Goal: Information Seeking & Learning: Check status

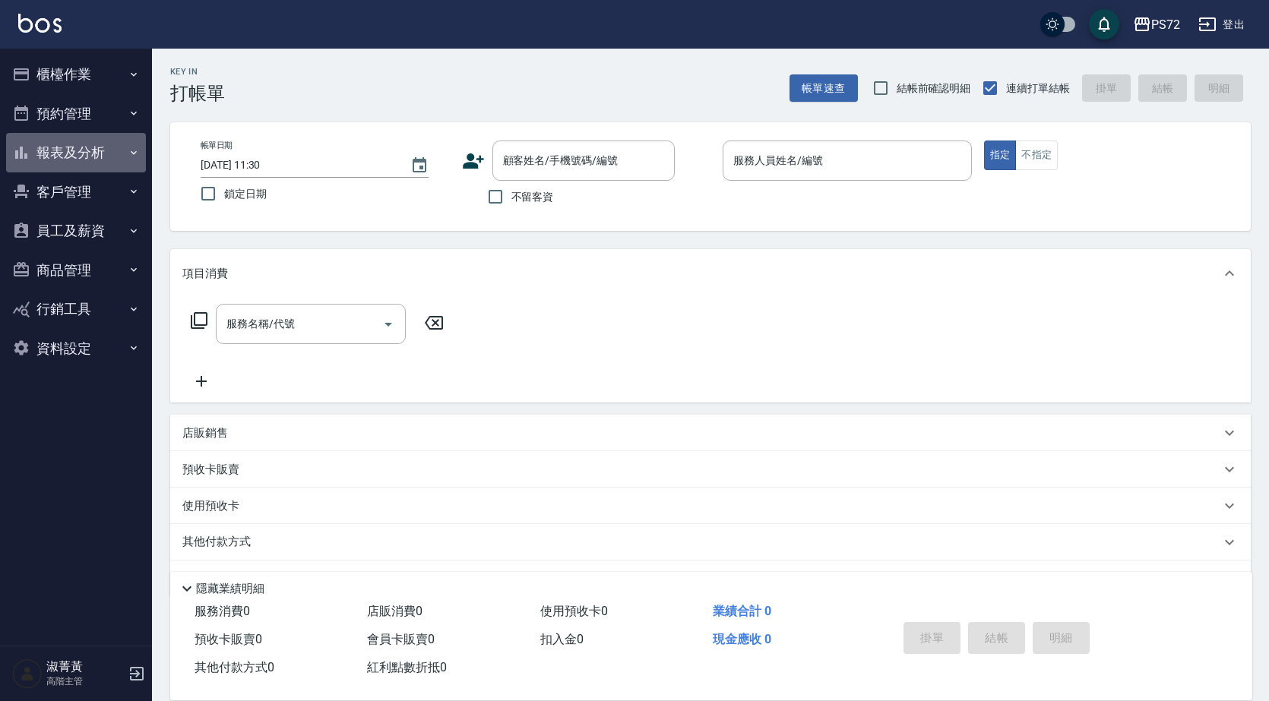
click at [70, 150] on button "報表及分析" at bounding box center [76, 153] width 140 height 40
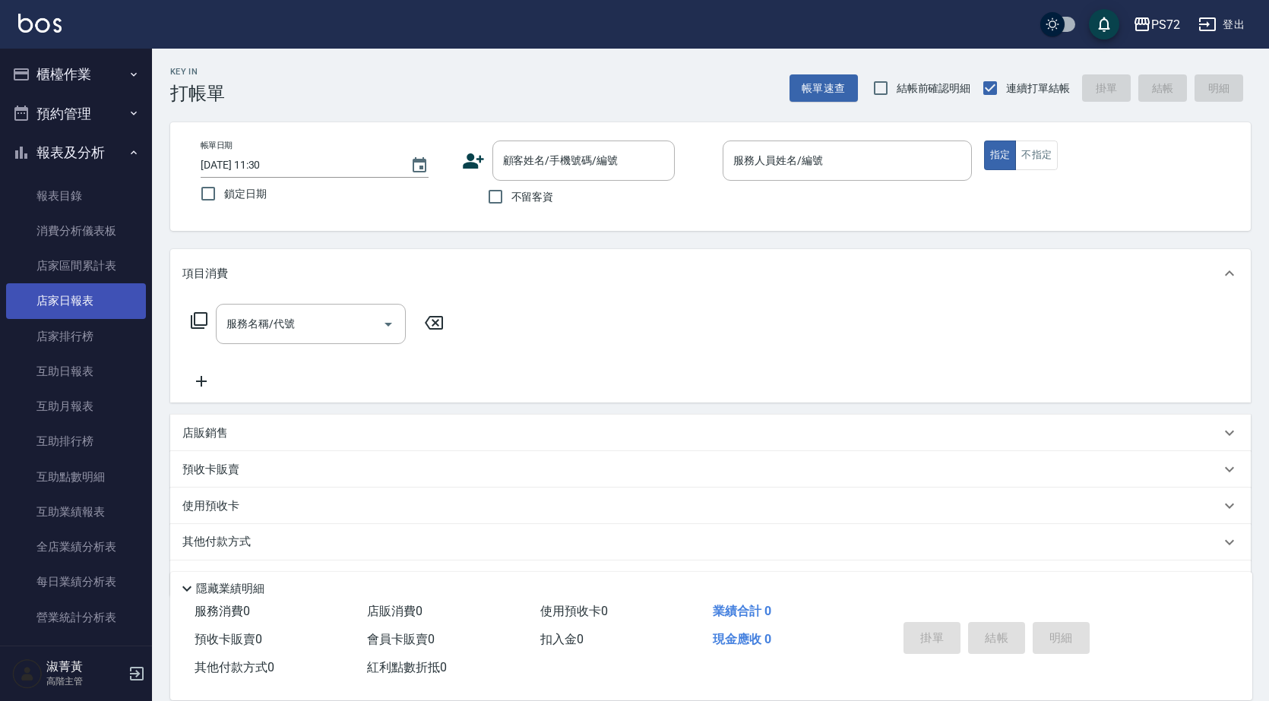
click at [97, 306] on link "店家日報表" at bounding box center [76, 300] width 140 height 35
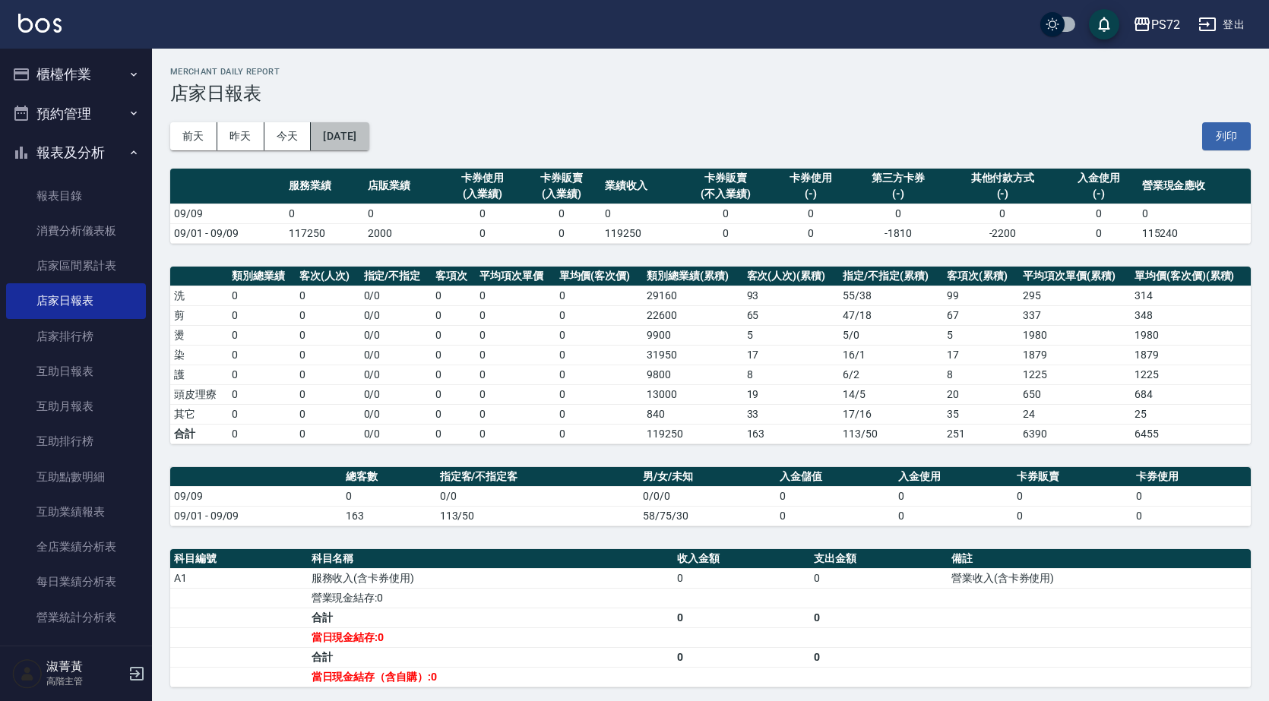
click at [369, 139] on button "[DATE]" at bounding box center [340, 136] width 58 height 28
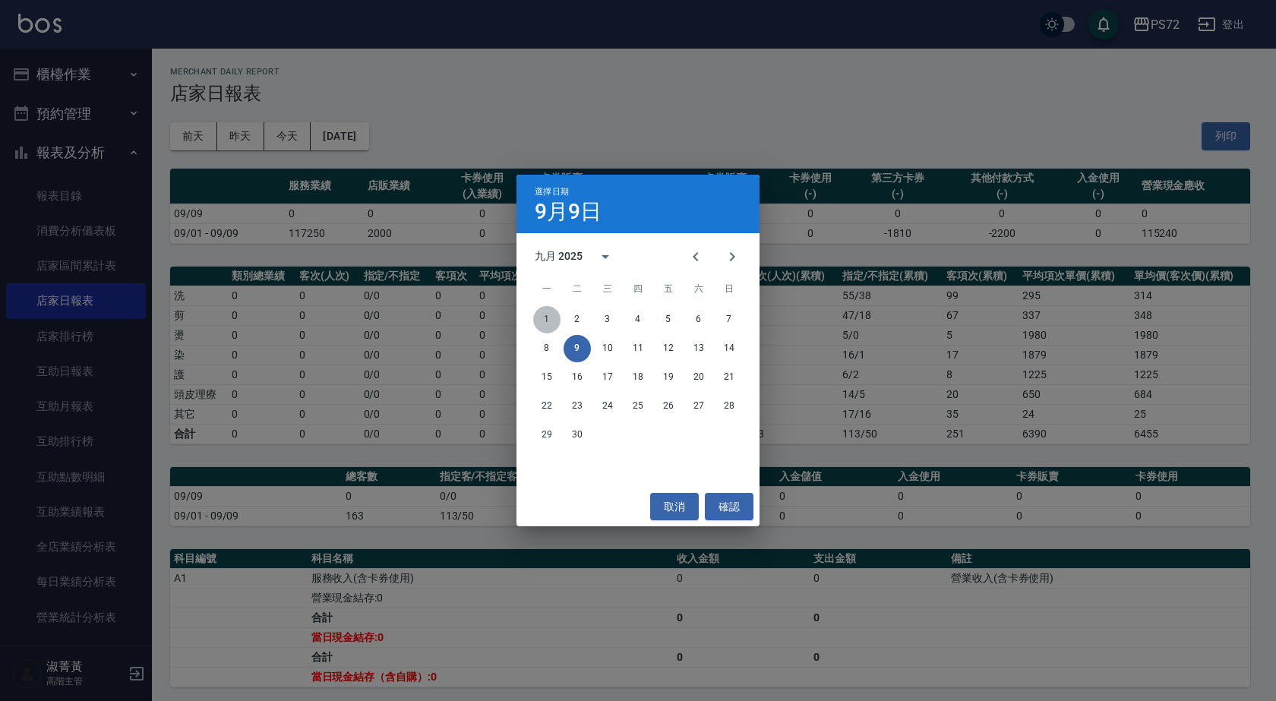
click at [548, 310] on button "1" at bounding box center [546, 319] width 27 height 27
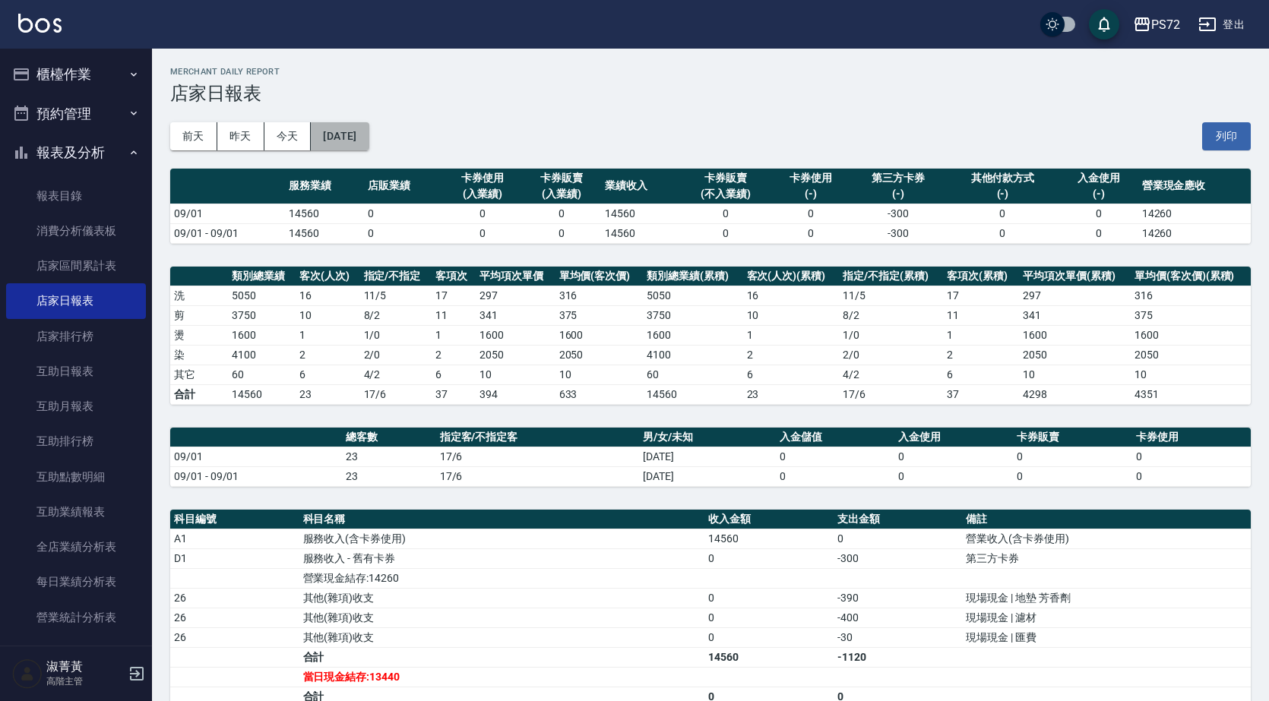
click at [369, 140] on button "[DATE]" at bounding box center [340, 136] width 58 height 28
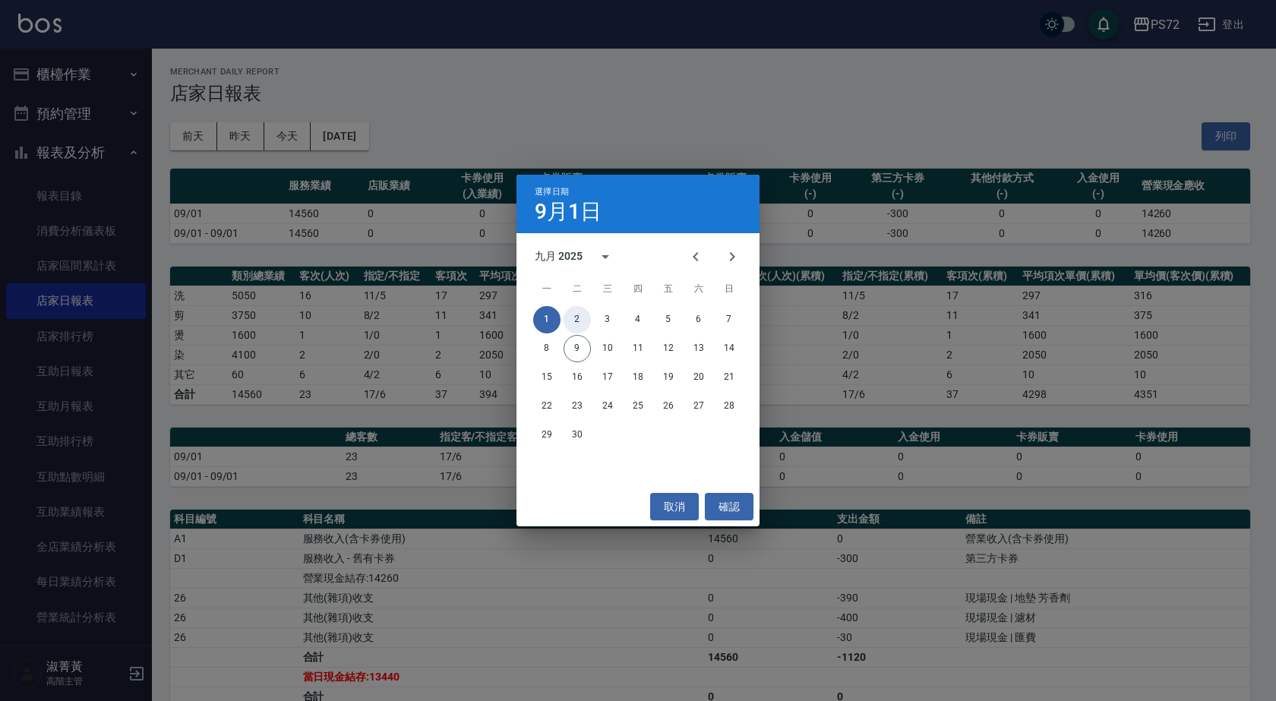
click at [574, 318] on button "2" at bounding box center [577, 319] width 27 height 27
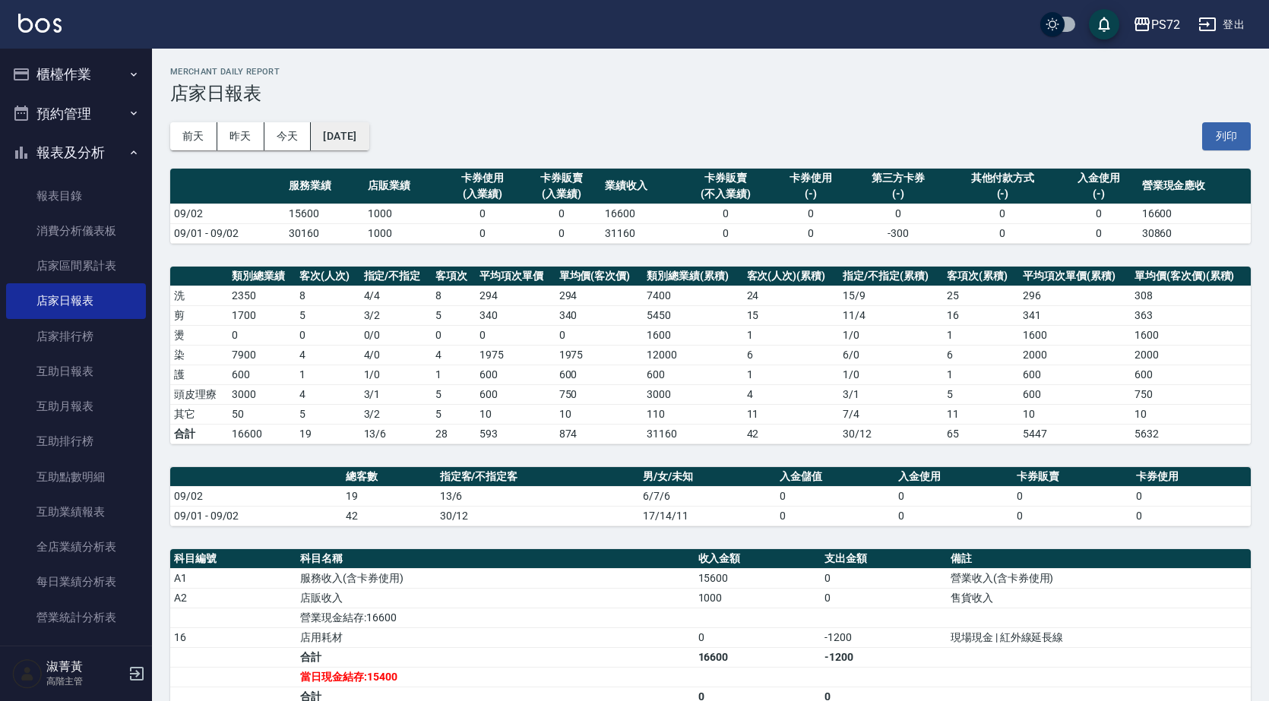
click at [353, 143] on button "[DATE]" at bounding box center [340, 136] width 58 height 28
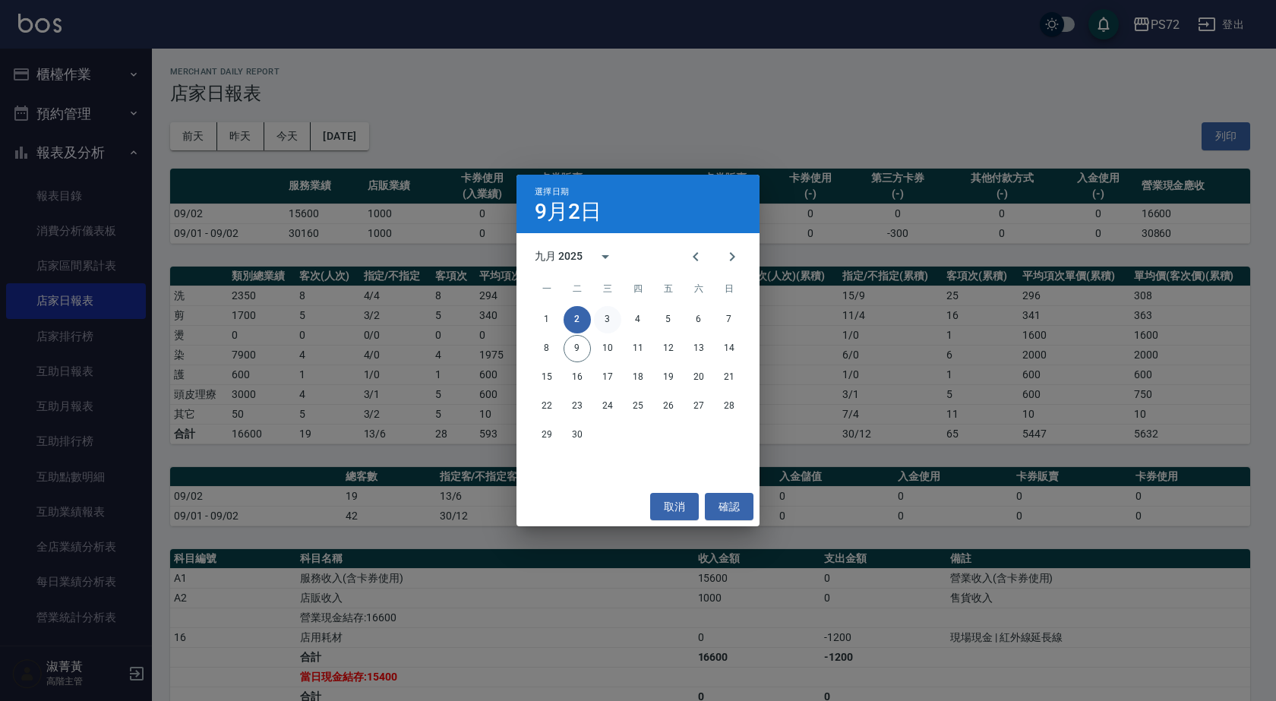
click at [606, 321] on button "3" at bounding box center [607, 319] width 27 height 27
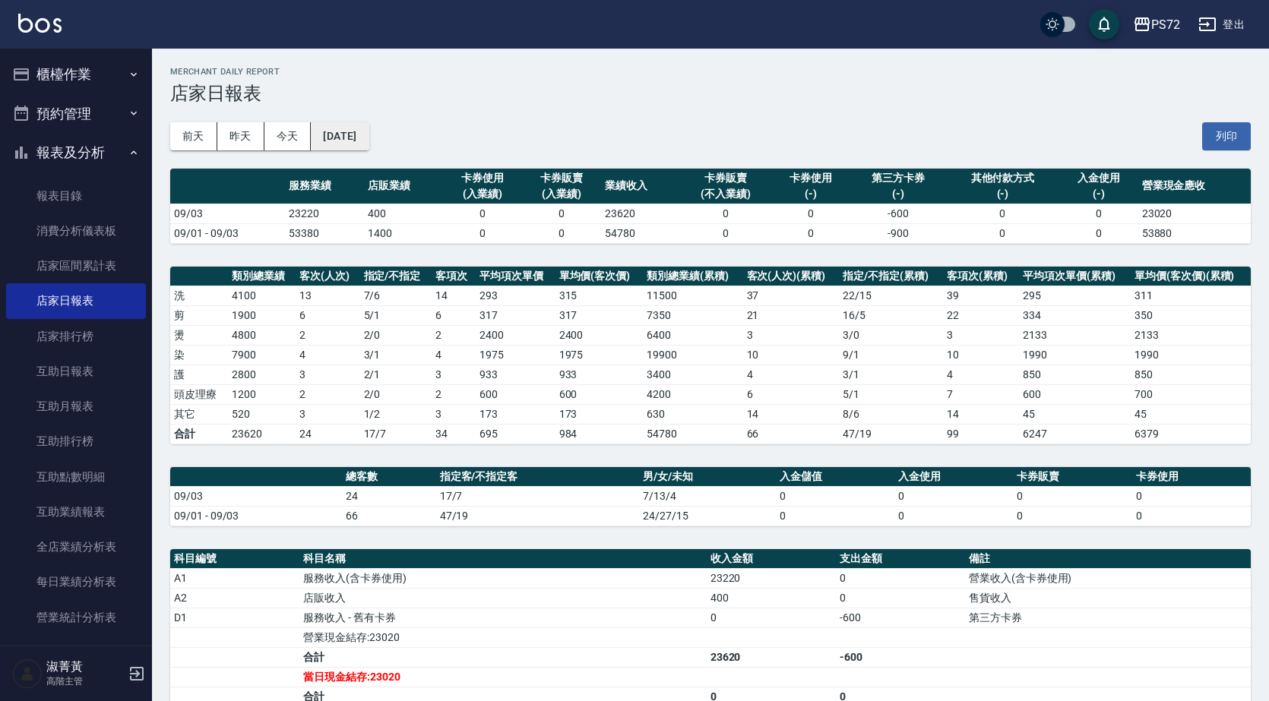
click at [369, 125] on button "[DATE]" at bounding box center [340, 136] width 58 height 28
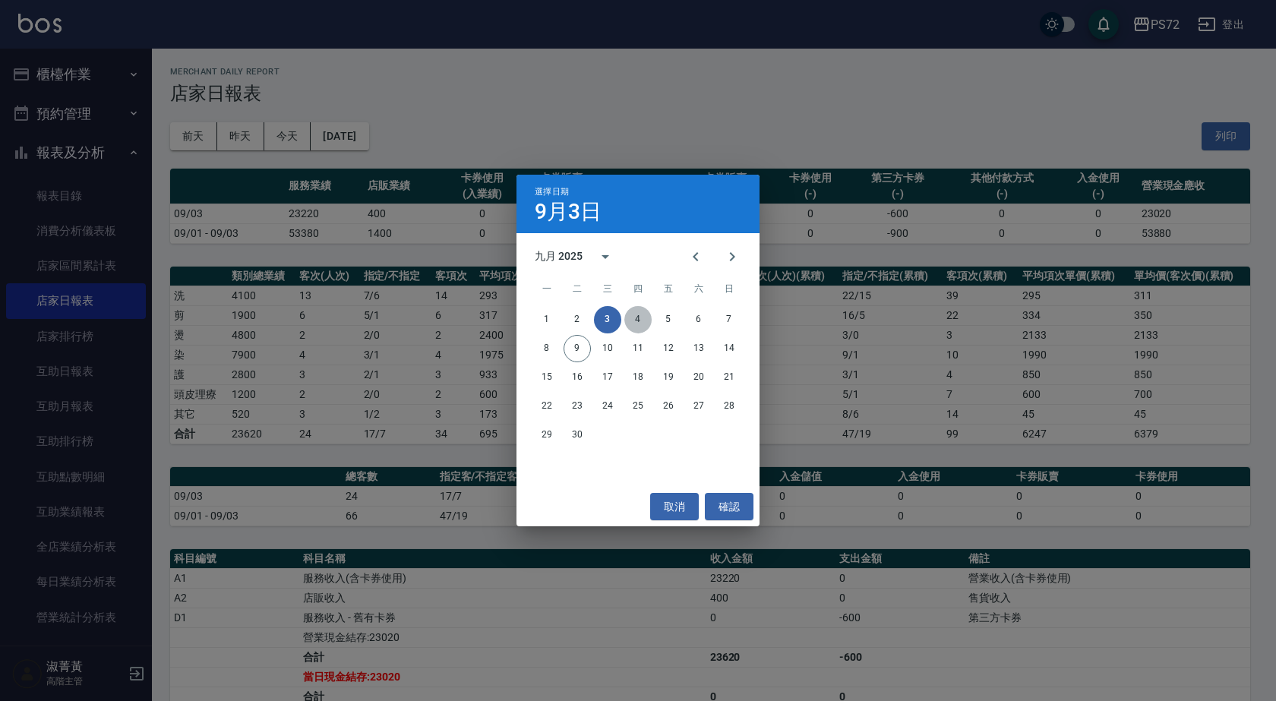
click at [645, 320] on button "4" at bounding box center [638, 319] width 27 height 27
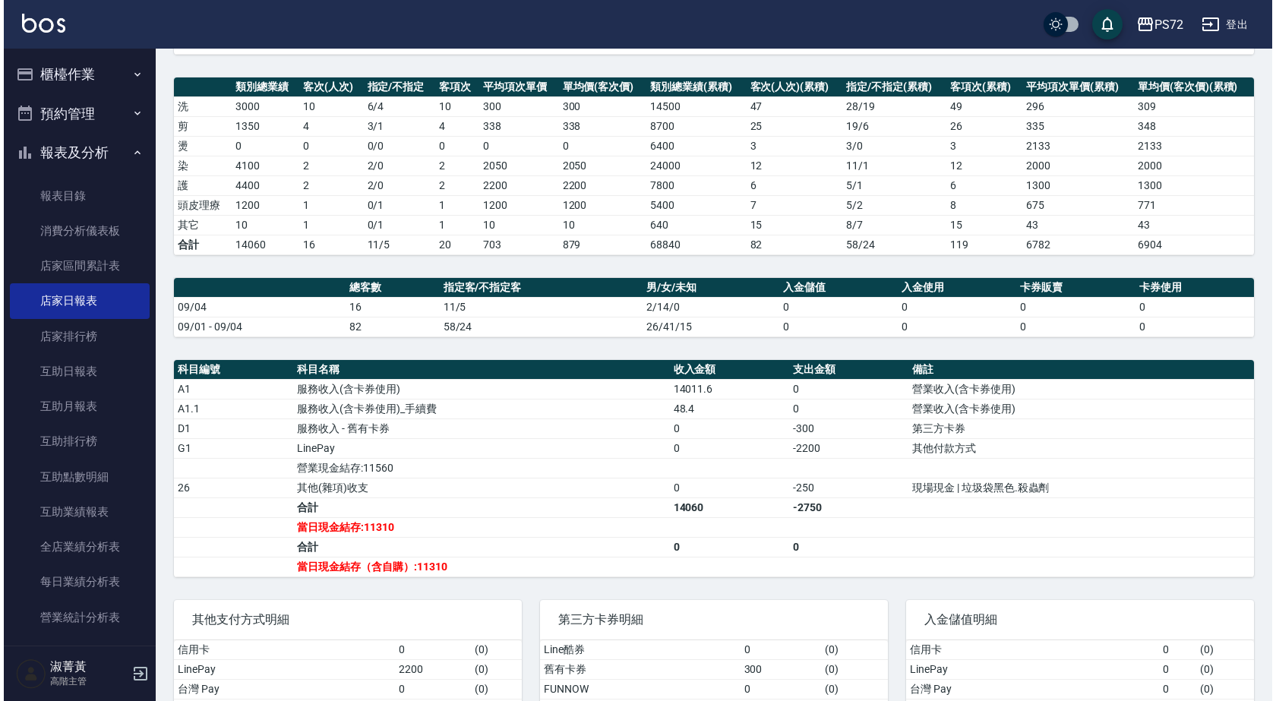
scroll to position [36, 0]
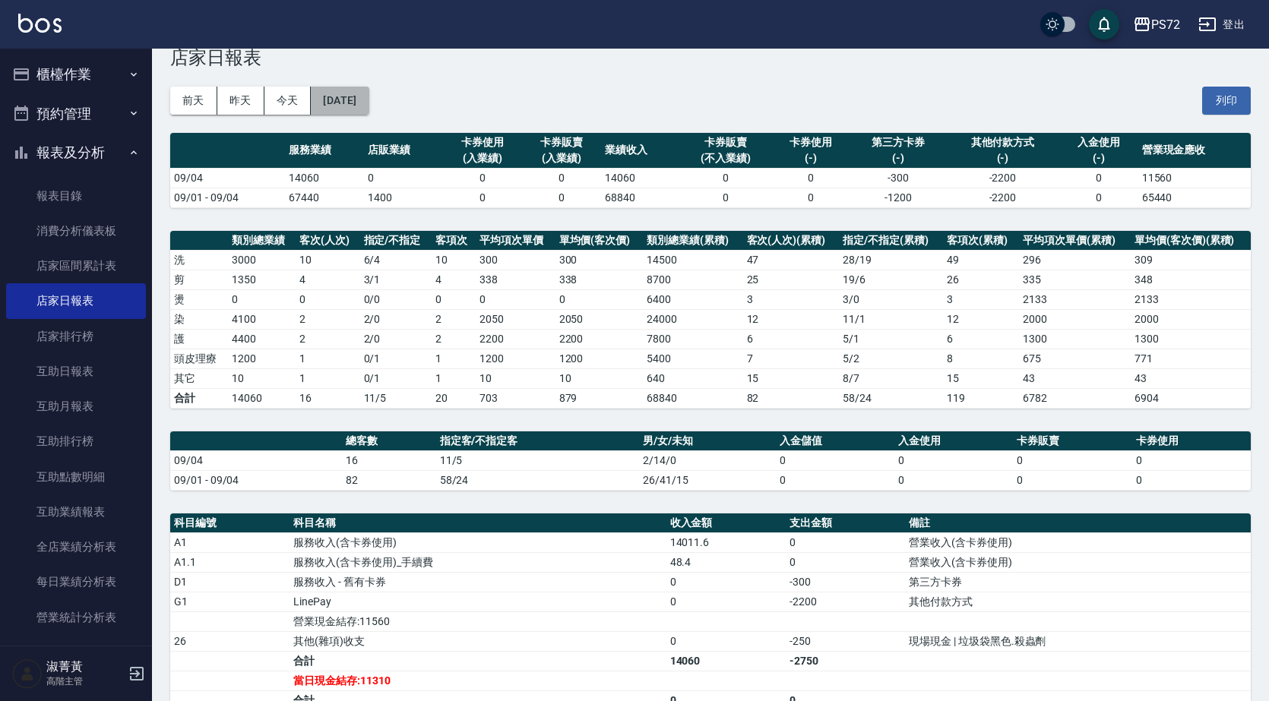
click at [369, 110] on button "[DATE]" at bounding box center [340, 101] width 58 height 28
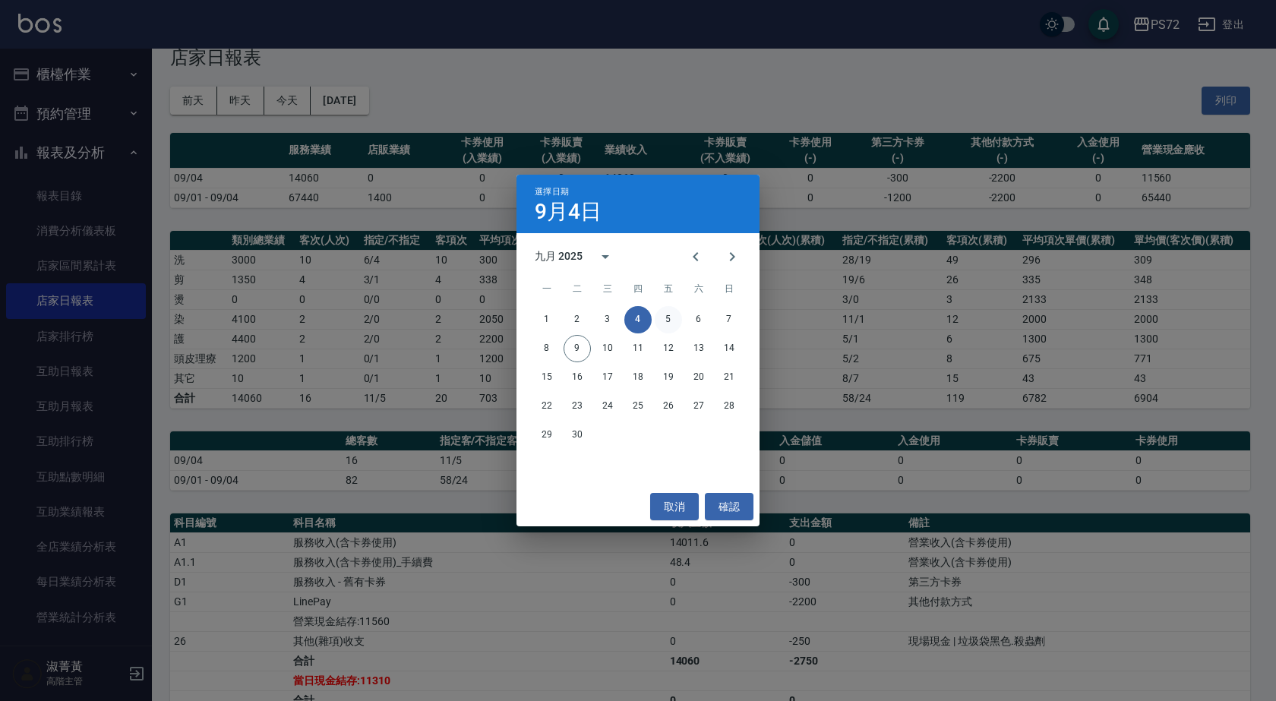
click at [667, 315] on button "5" at bounding box center [668, 319] width 27 height 27
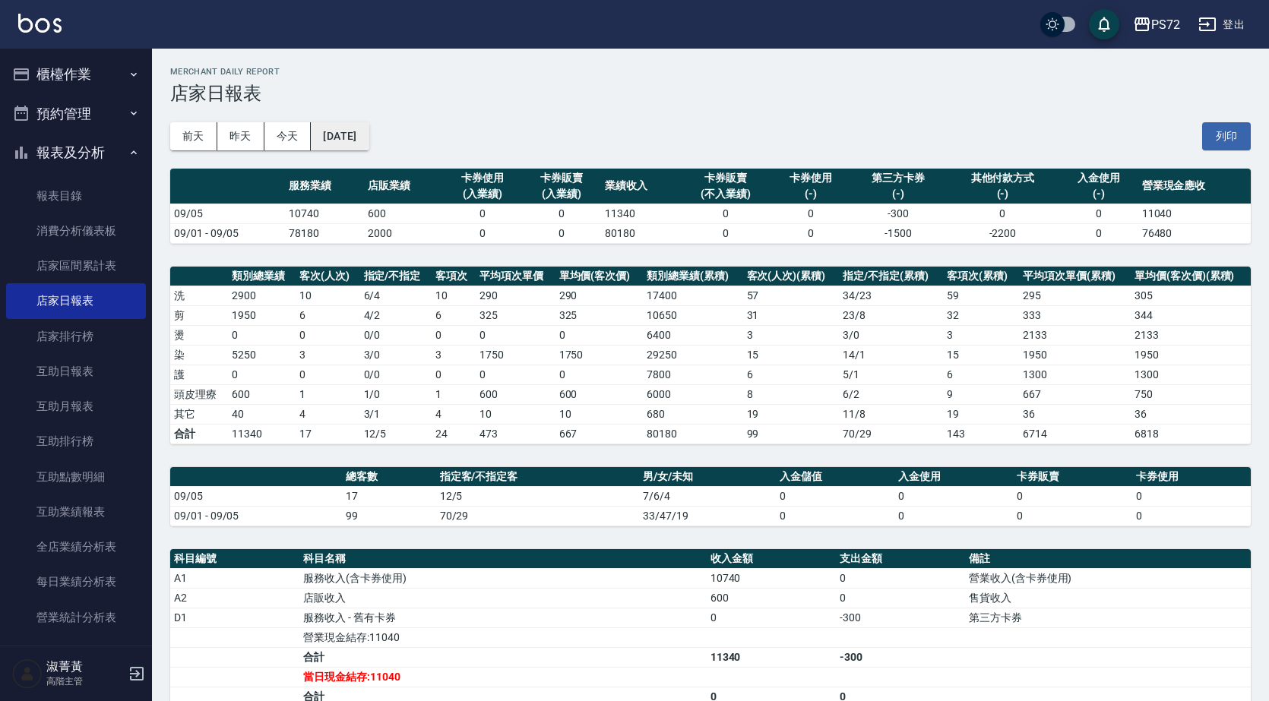
click at [362, 134] on button "[DATE]" at bounding box center [340, 136] width 58 height 28
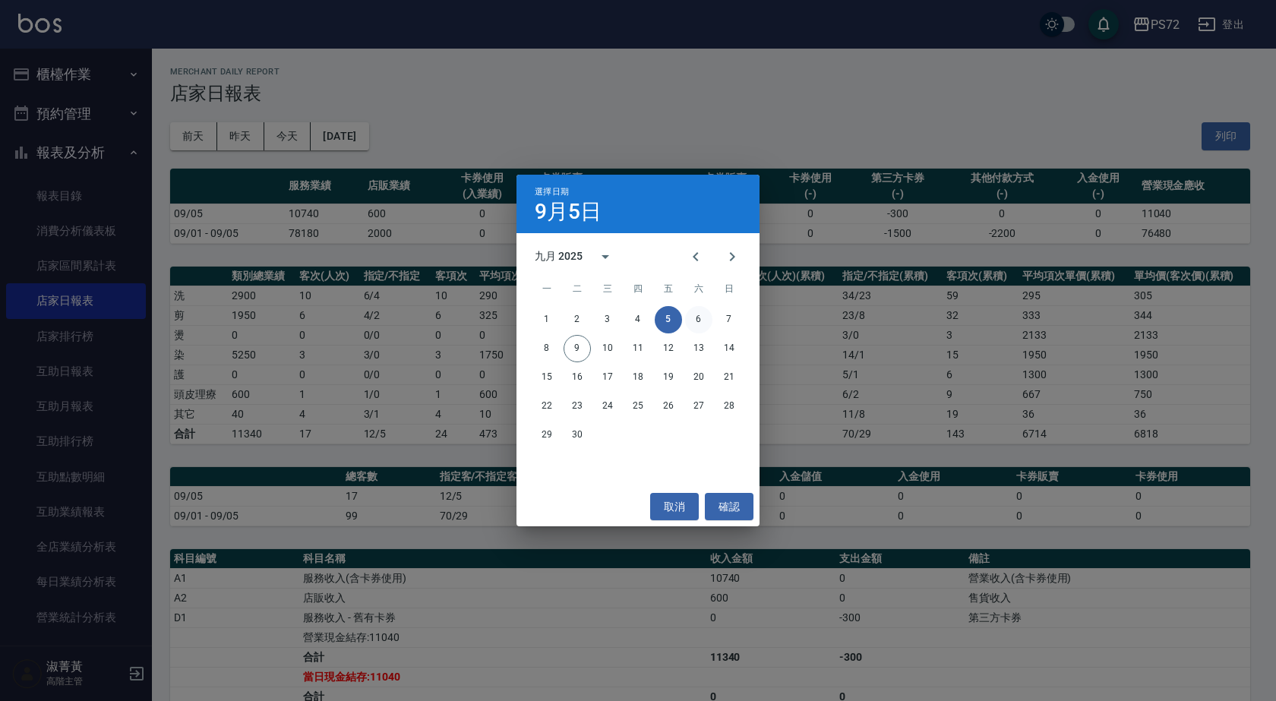
click at [694, 325] on button "6" at bounding box center [698, 319] width 27 height 27
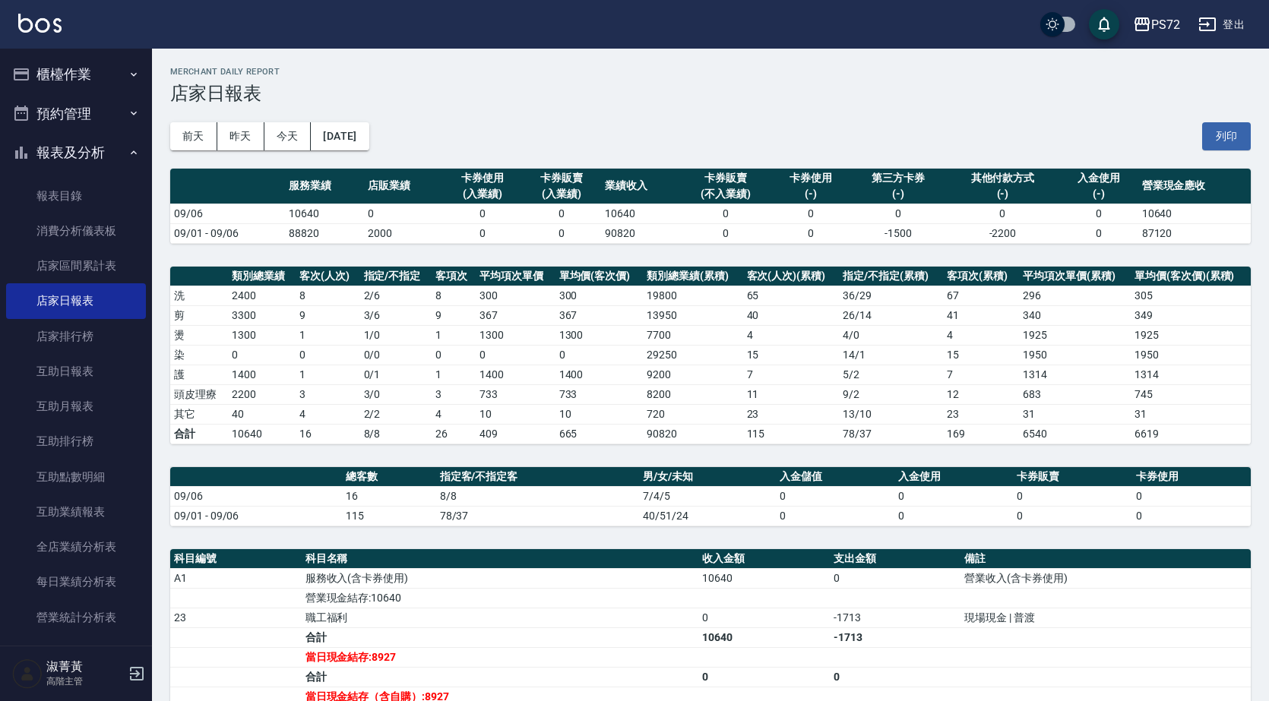
click at [339, 137] on button "[DATE]" at bounding box center [340, 136] width 58 height 28
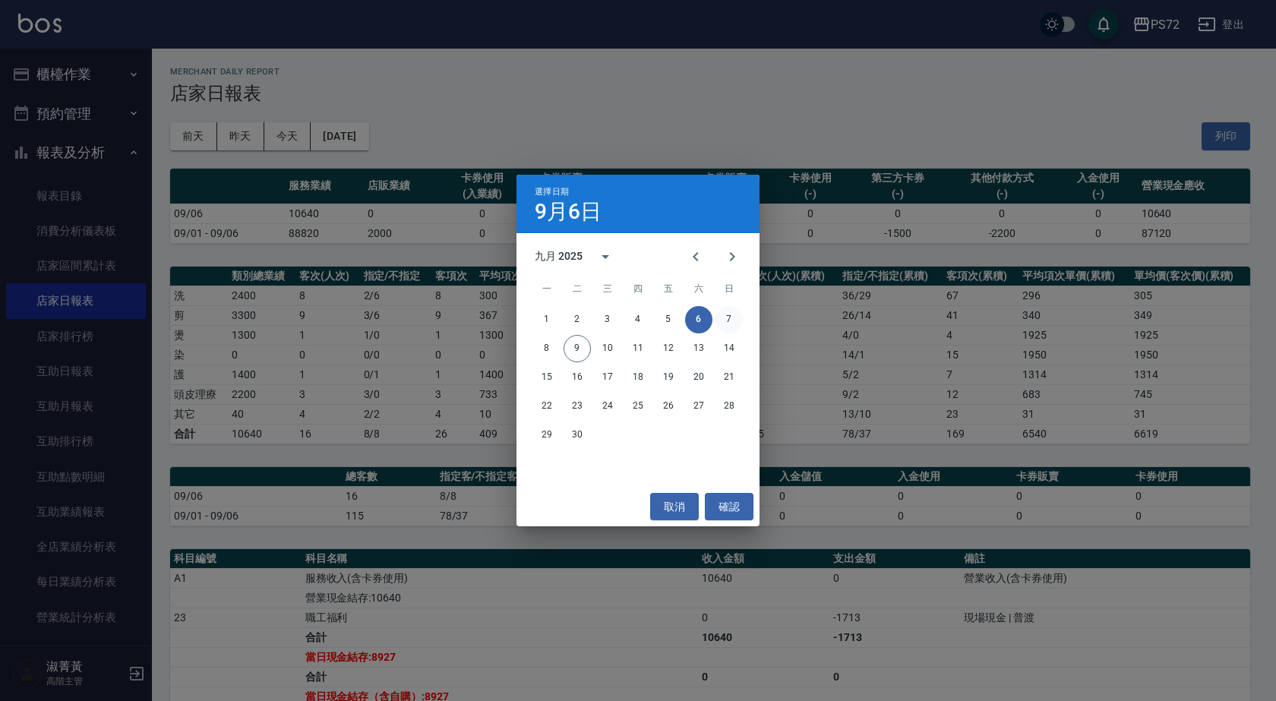
click at [732, 315] on button "7" at bounding box center [729, 319] width 27 height 27
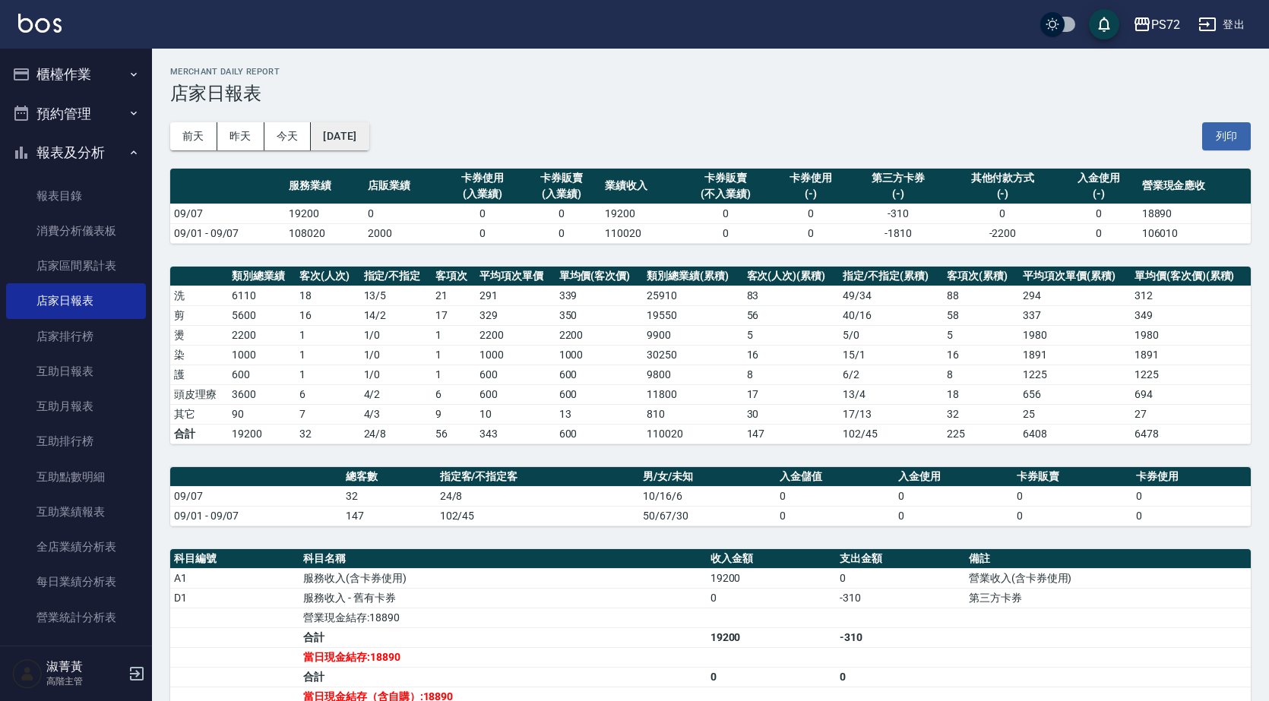
click at [342, 141] on button "[DATE]" at bounding box center [340, 136] width 58 height 28
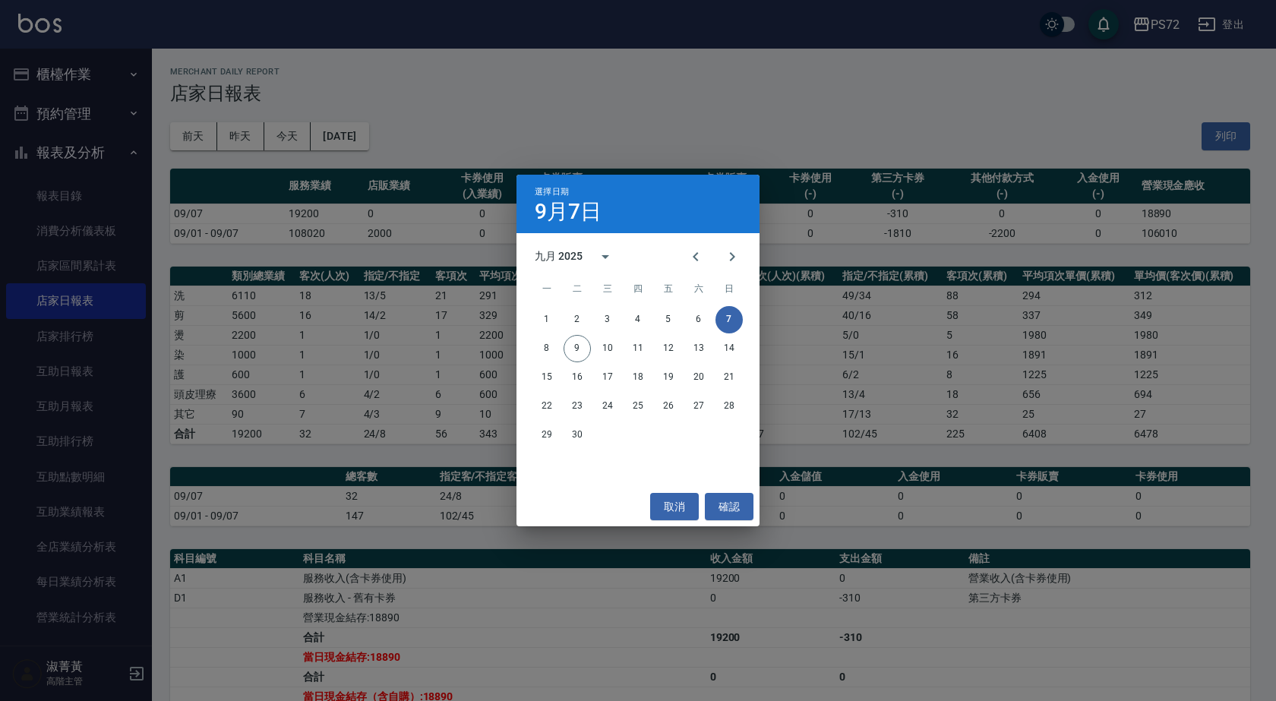
click at [486, 397] on div "選擇日期 [DATE] 九月 2025 一 二 三 四 五 六 日 1 2 3 4 5 6 7 8 9 10 11 12 13 14 15 16 17 18 …" at bounding box center [638, 350] width 1276 height 701
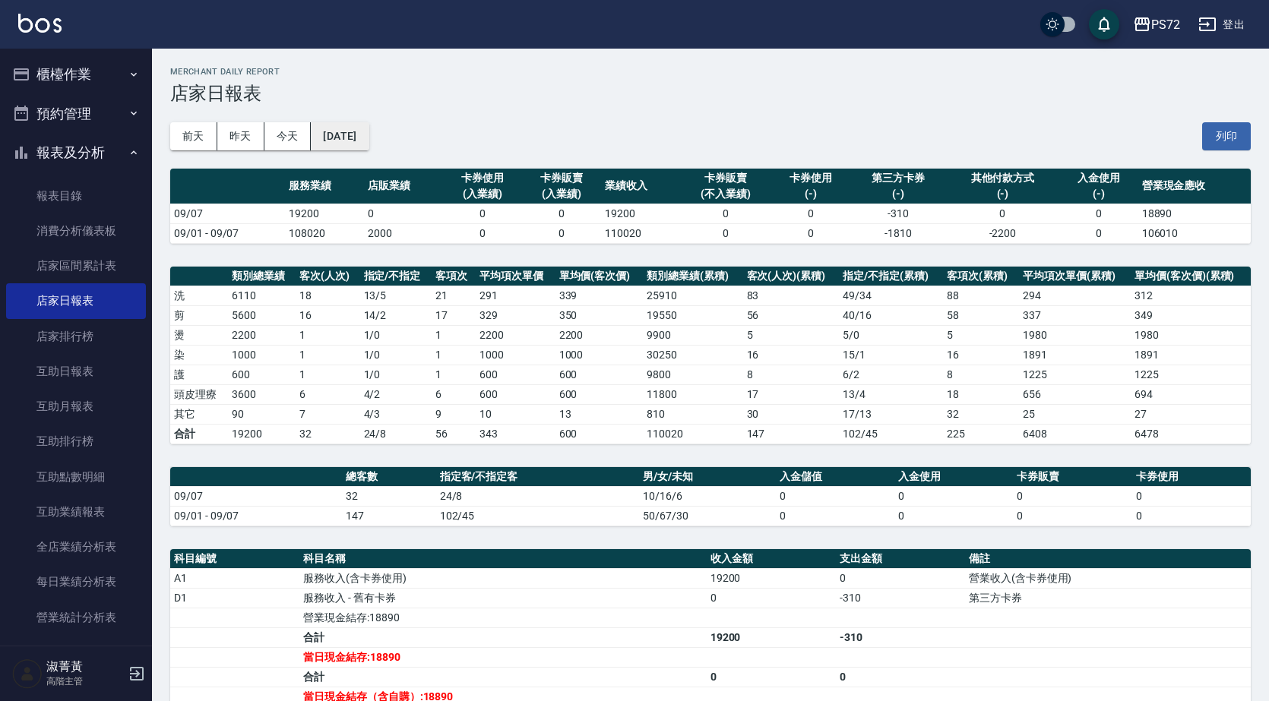
click at [354, 136] on button "[DATE]" at bounding box center [340, 136] width 58 height 28
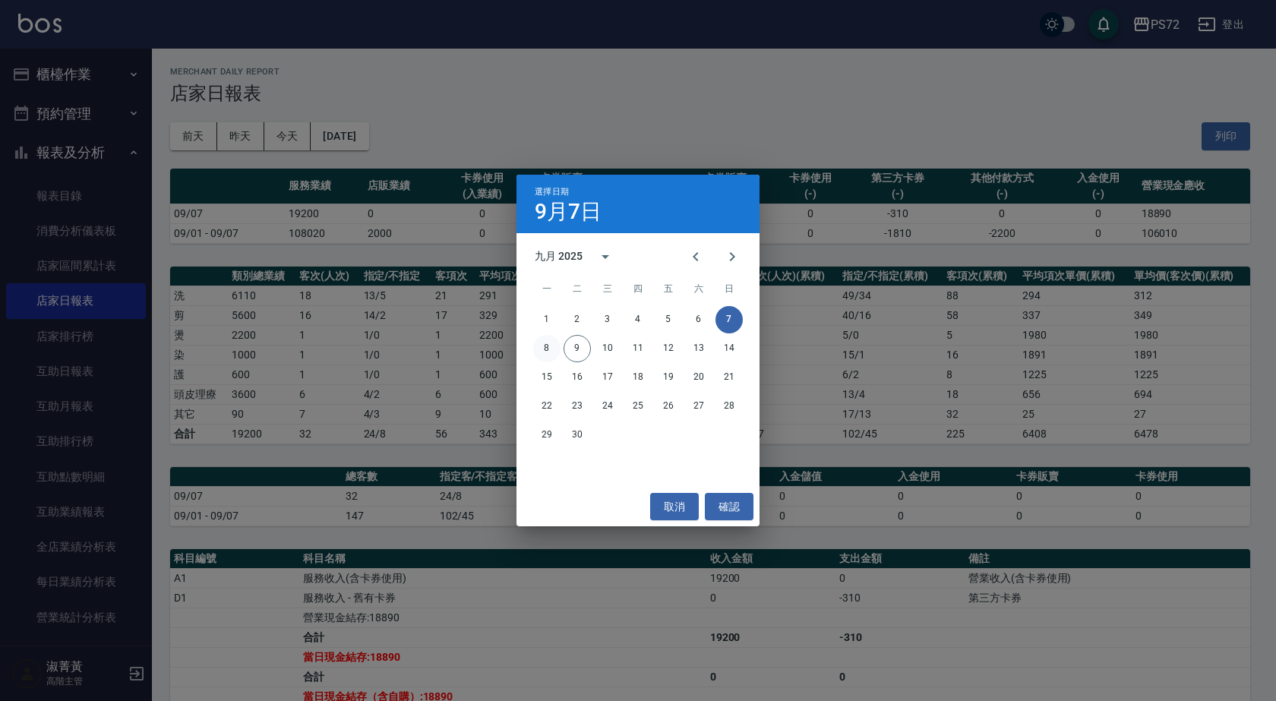
click at [546, 353] on button "8" at bounding box center [546, 348] width 27 height 27
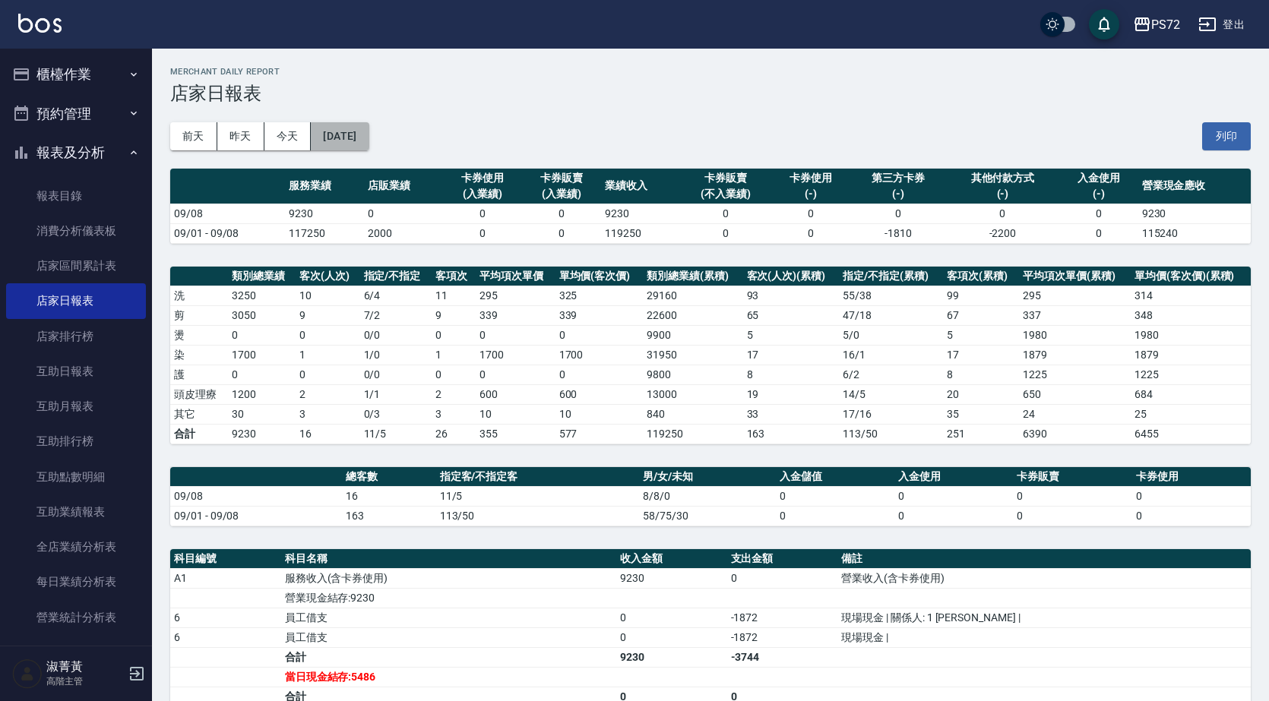
click at [359, 136] on button "[DATE]" at bounding box center [340, 136] width 58 height 28
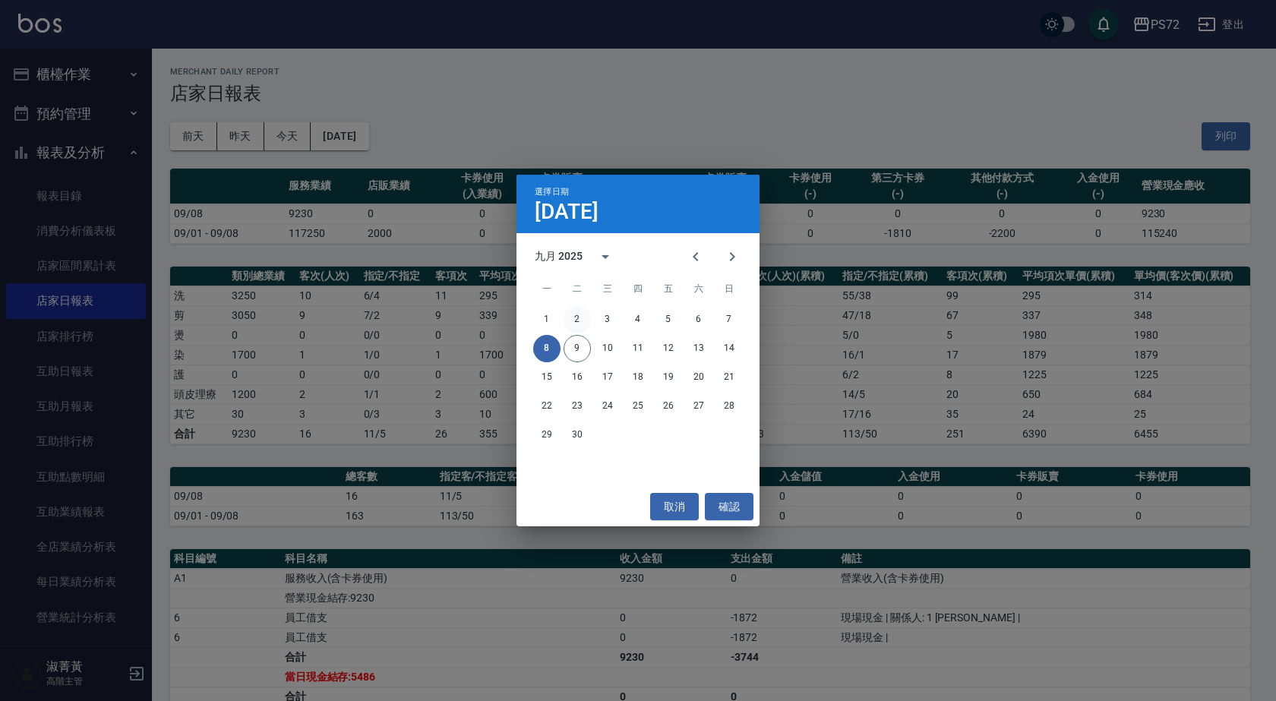
click at [571, 322] on button "2" at bounding box center [577, 319] width 27 height 27
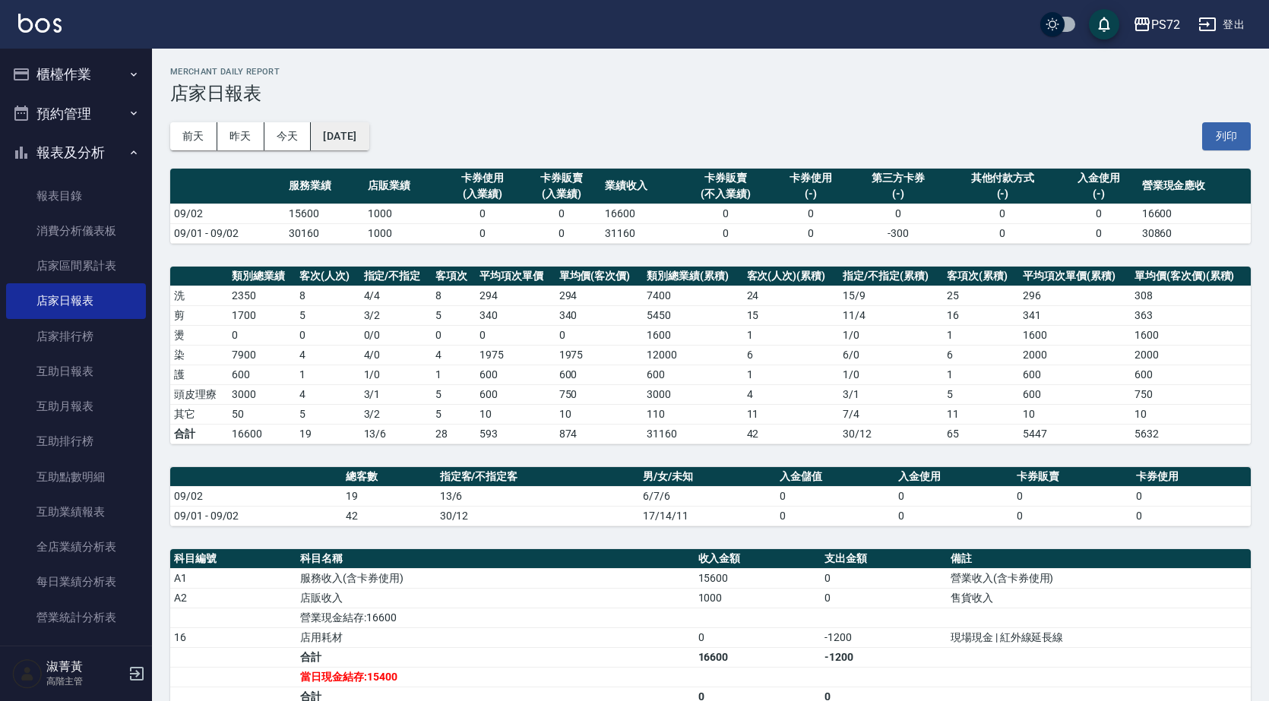
click at [319, 145] on button "[DATE]" at bounding box center [340, 136] width 58 height 28
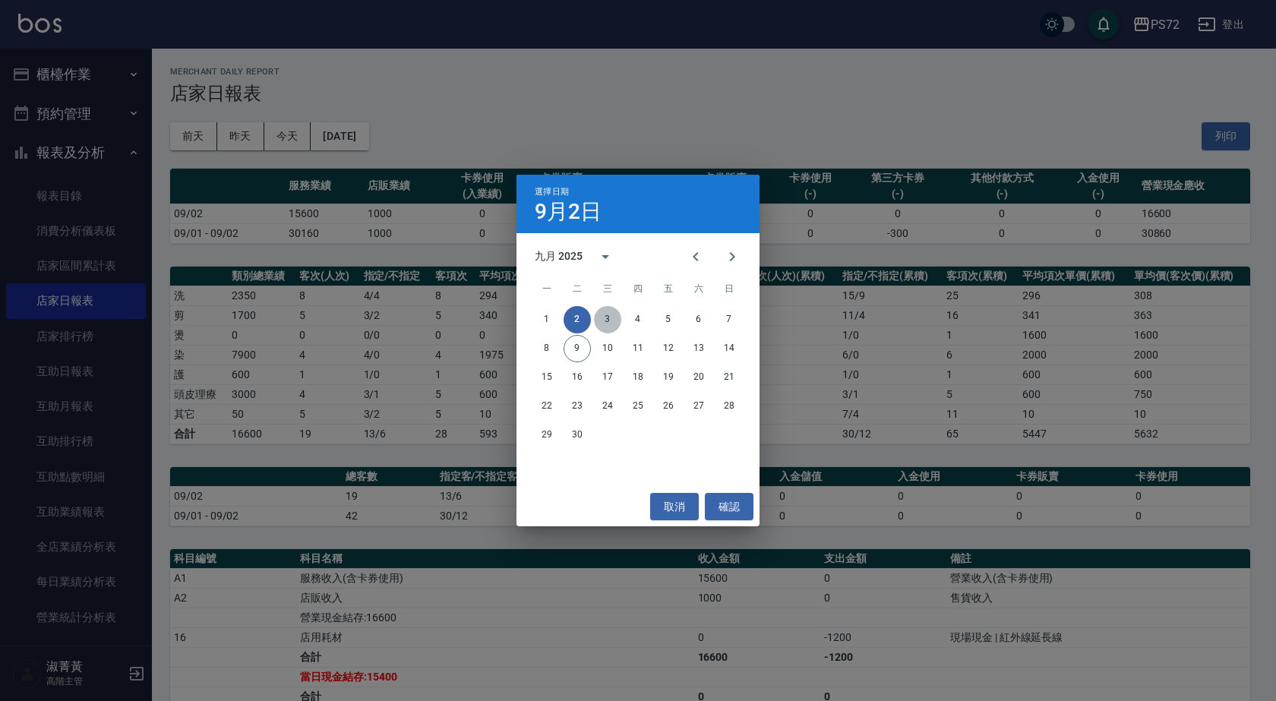
click at [607, 324] on button "3" at bounding box center [607, 319] width 27 height 27
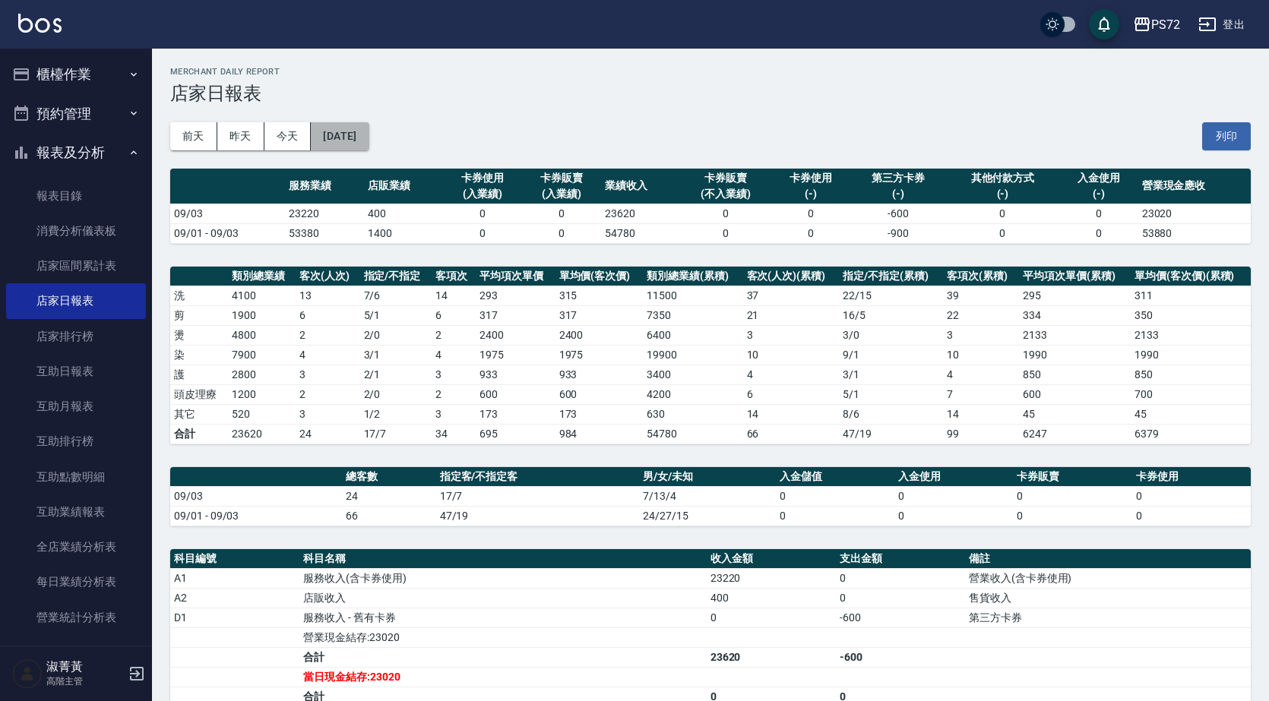
click at [369, 137] on button "[DATE]" at bounding box center [340, 136] width 58 height 28
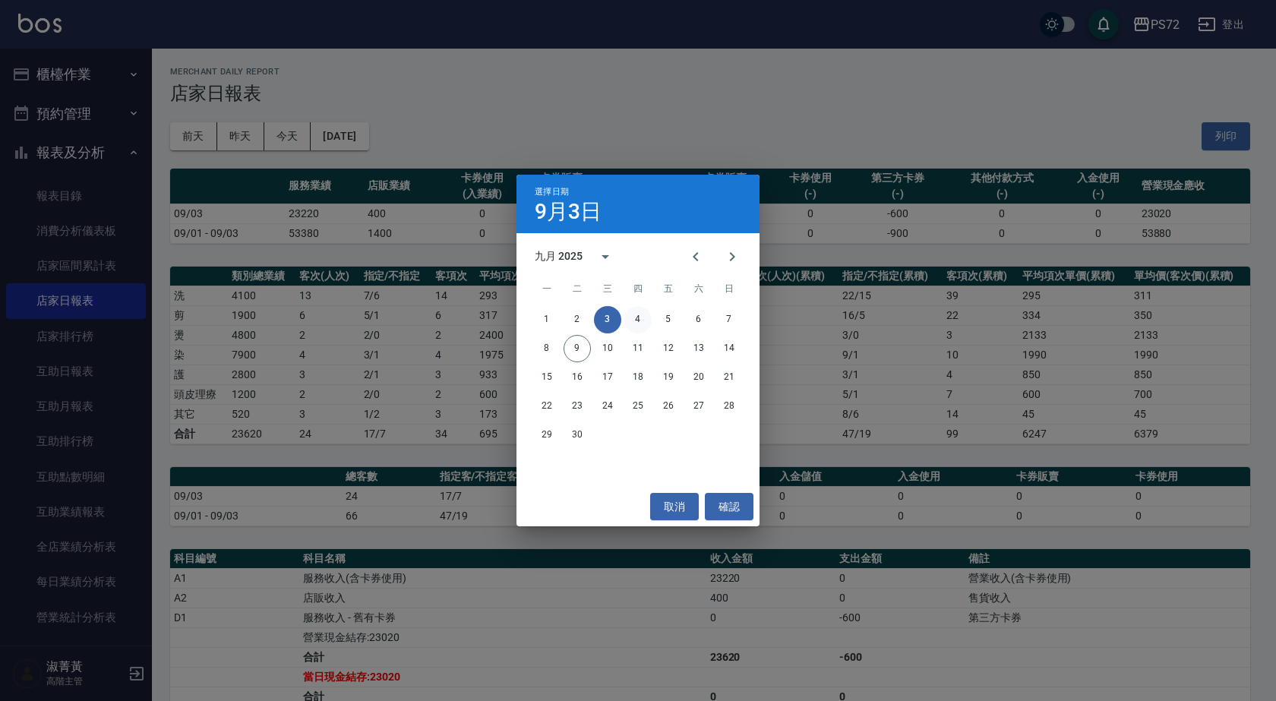
click at [647, 318] on button "4" at bounding box center [638, 319] width 27 height 27
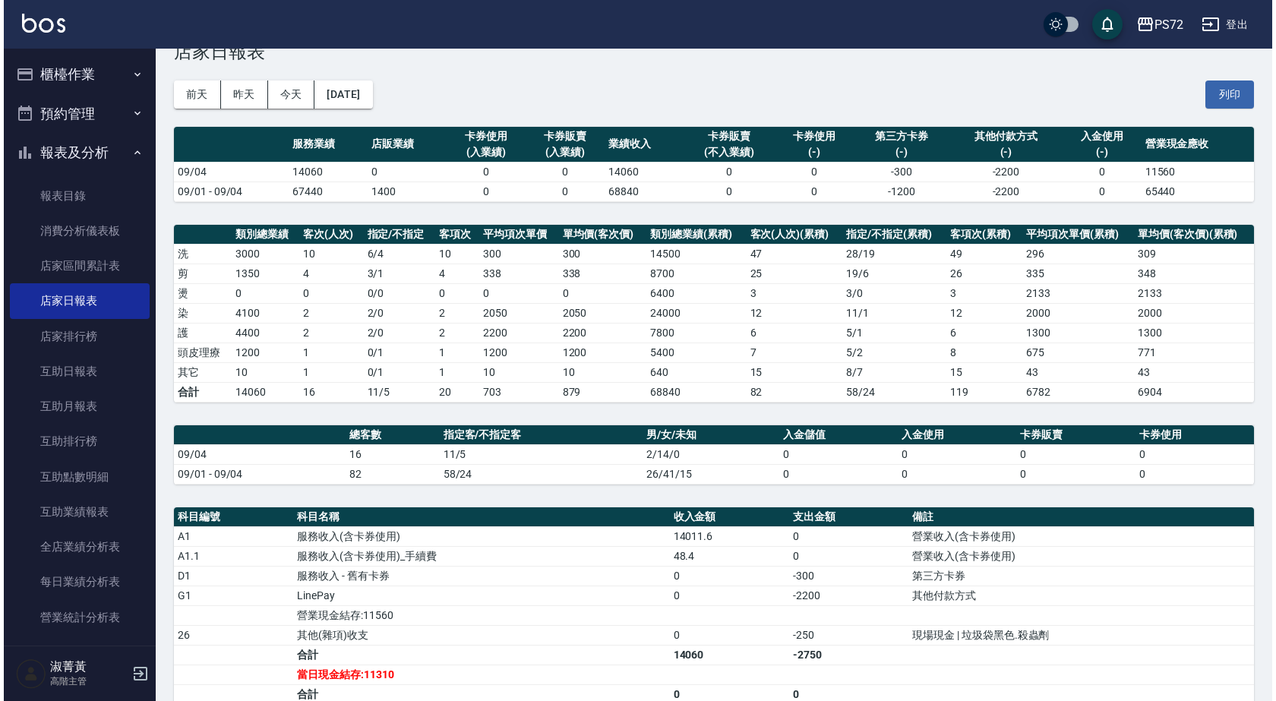
scroll to position [36, 0]
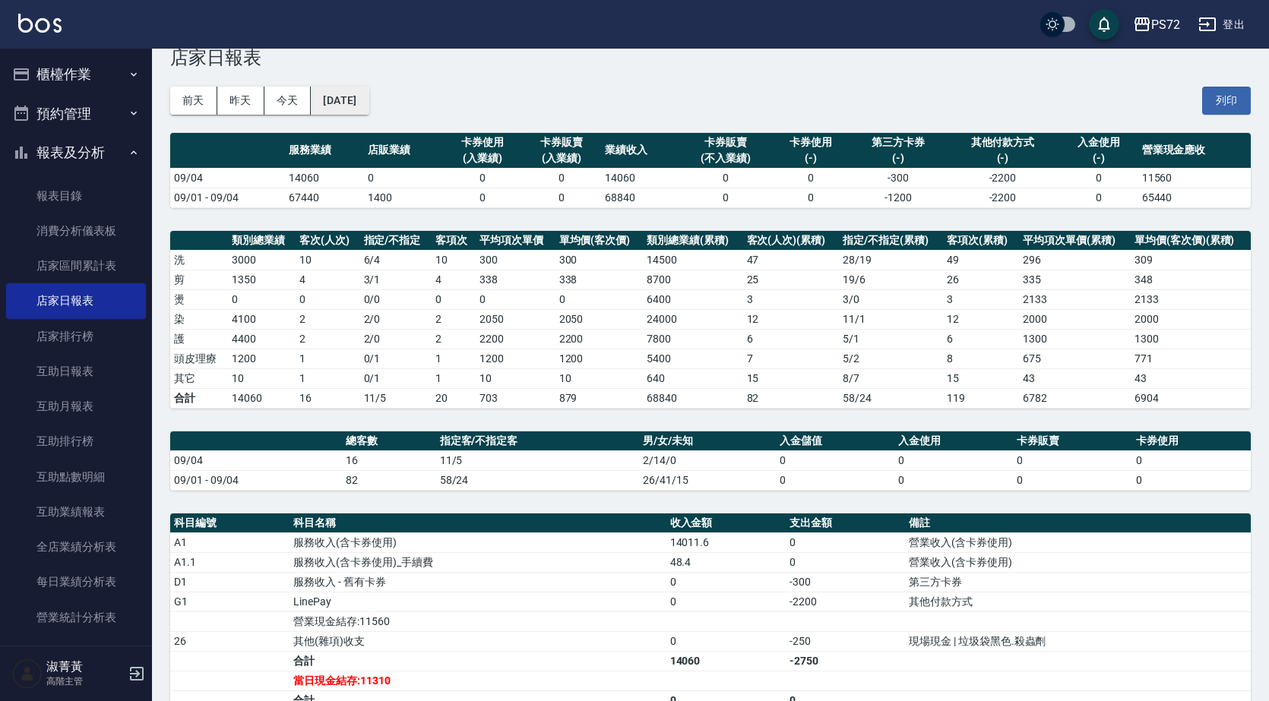
click at [356, 93] on button "[DATE]" at bounding box center [340, 101] width 58 height 28
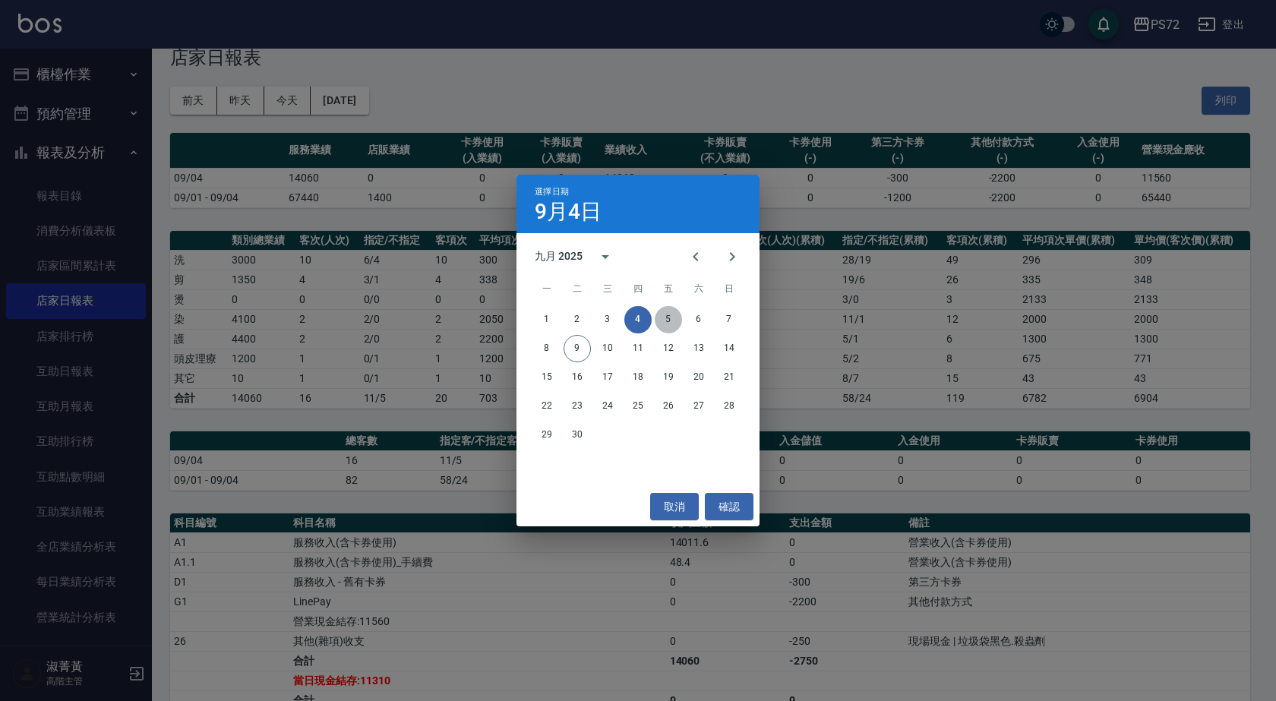
click at [670, 318] on button "5" at bounding box center [668, 319] width 27 height 27
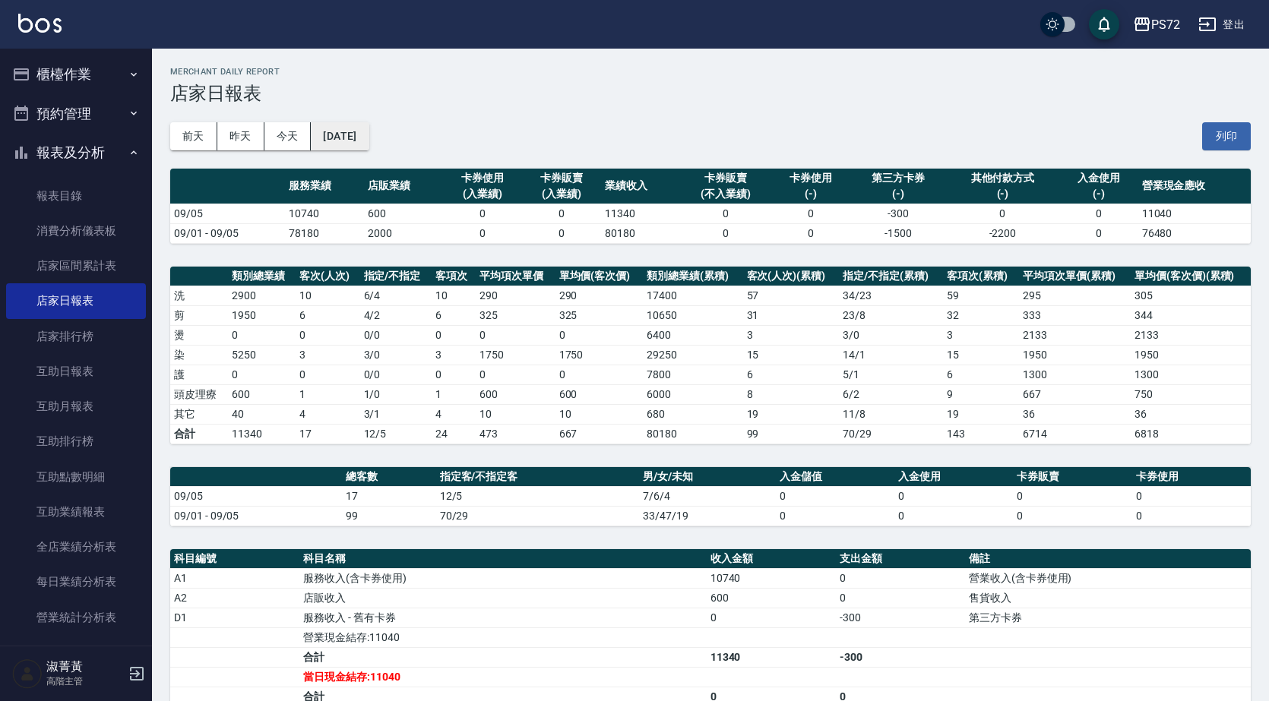
click at [365, 129] on button "[DATE]" at bounding box center [340, 136] width 58 height 28
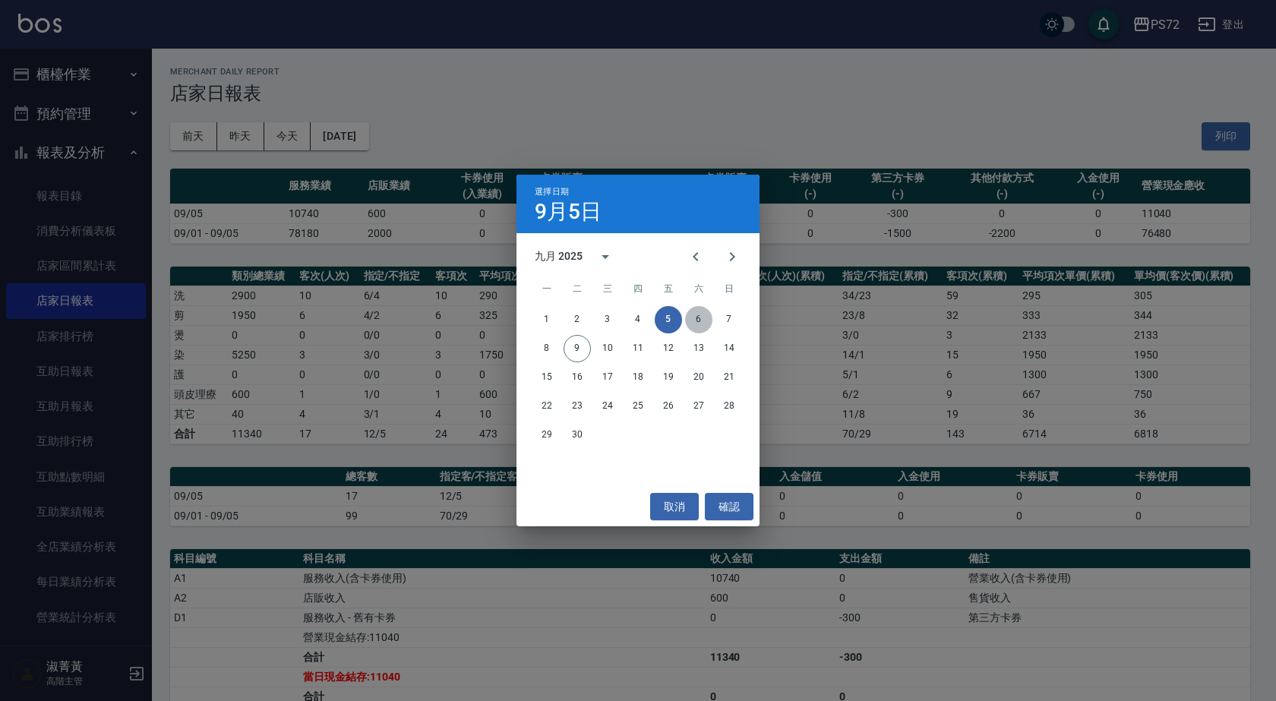
click at [695, 318] on button "6" at bounding box center [698, 319] width 27 height 27
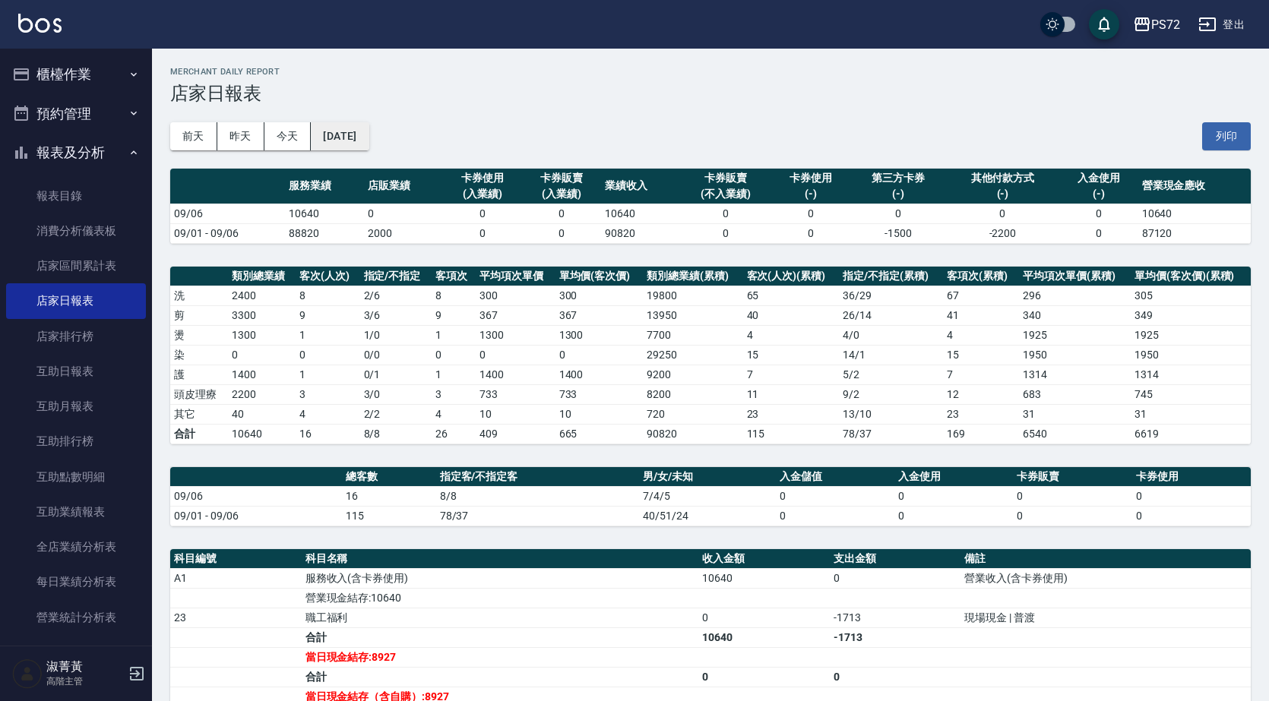
click at [369, 123] on button "[DATE]" at bounding box center [340, 136] width 58 height 28
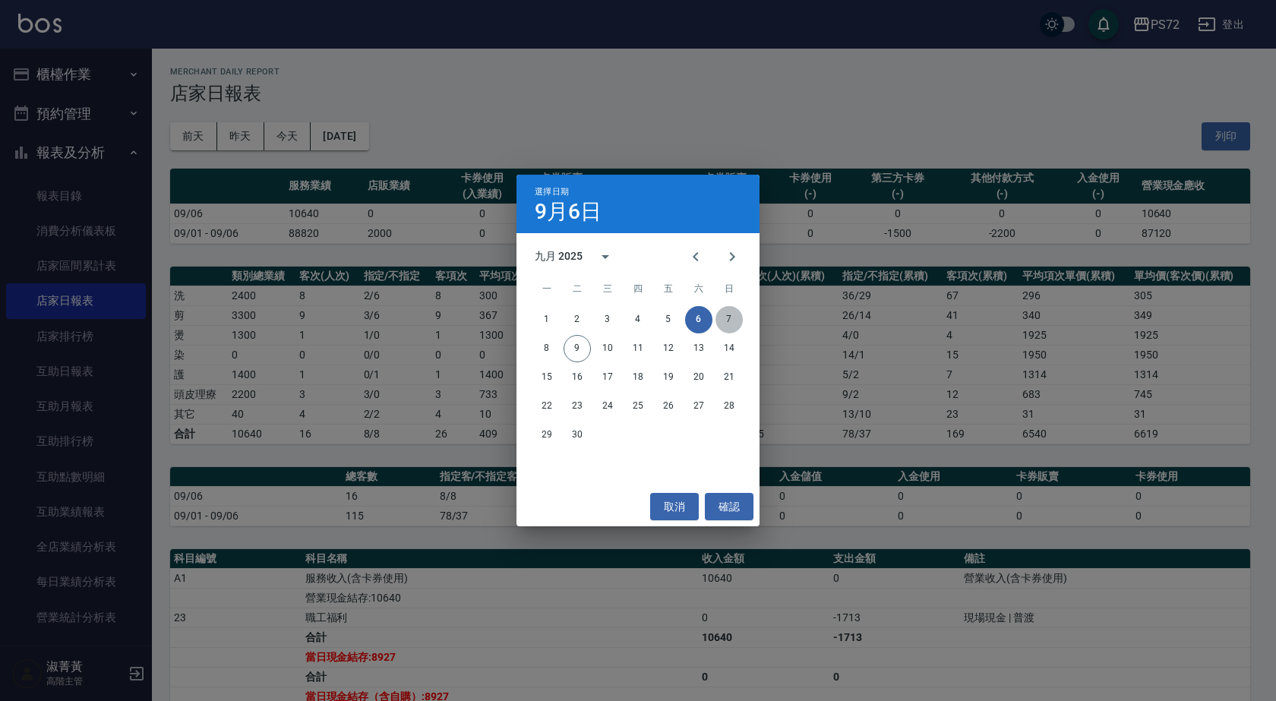
click at [722, 320] on button "7" at bounding box center [729, 319] width 27 height 27
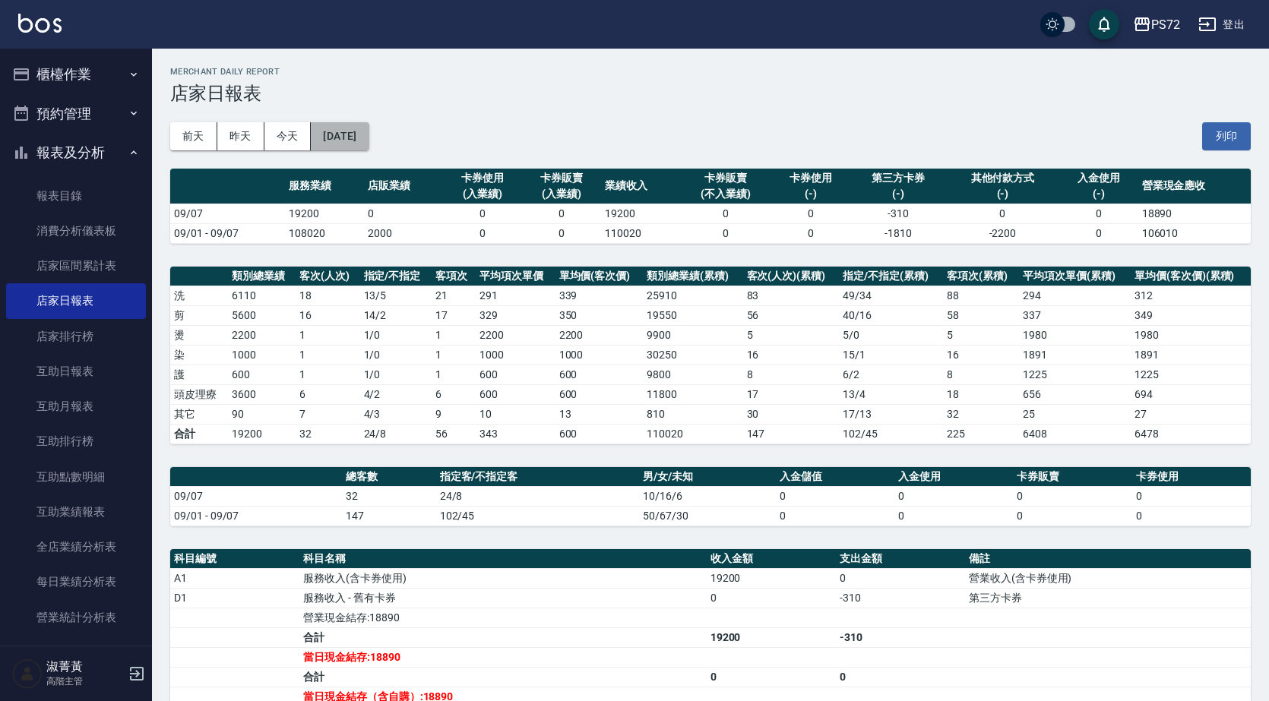
click at [369, 131] on button "[DATE]" at bounding box center [340, 136] width 58 height 28
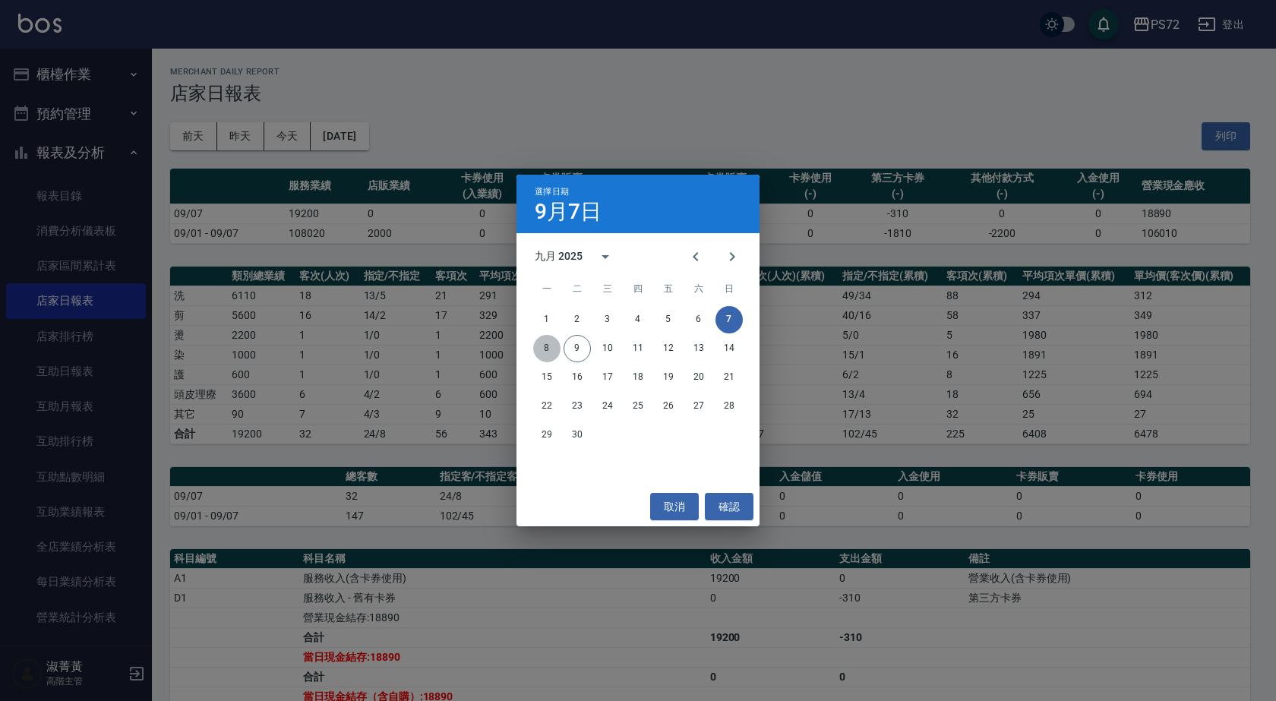
click at [552, 352] on button "8" at bounding box center [546, 348] width 27 height 27
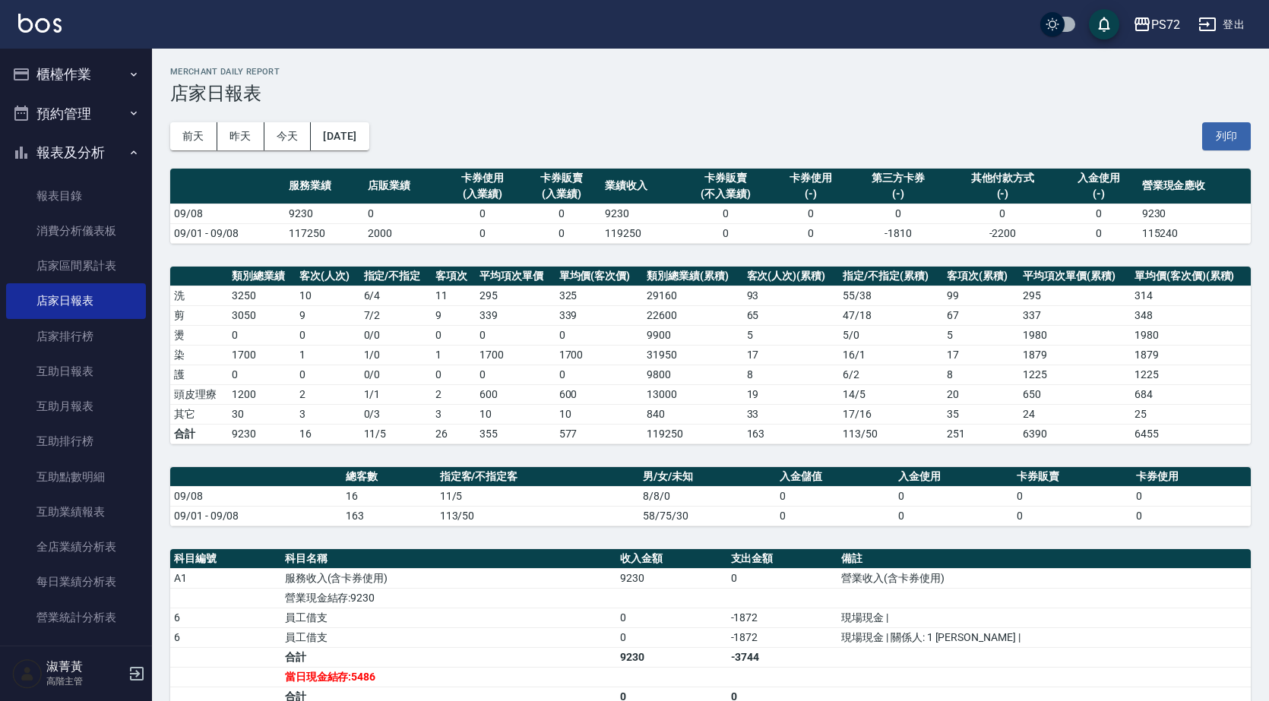
click at [89, 76] on button "櫃檯作業" at bounding box center [76, 75] width 140 height 40
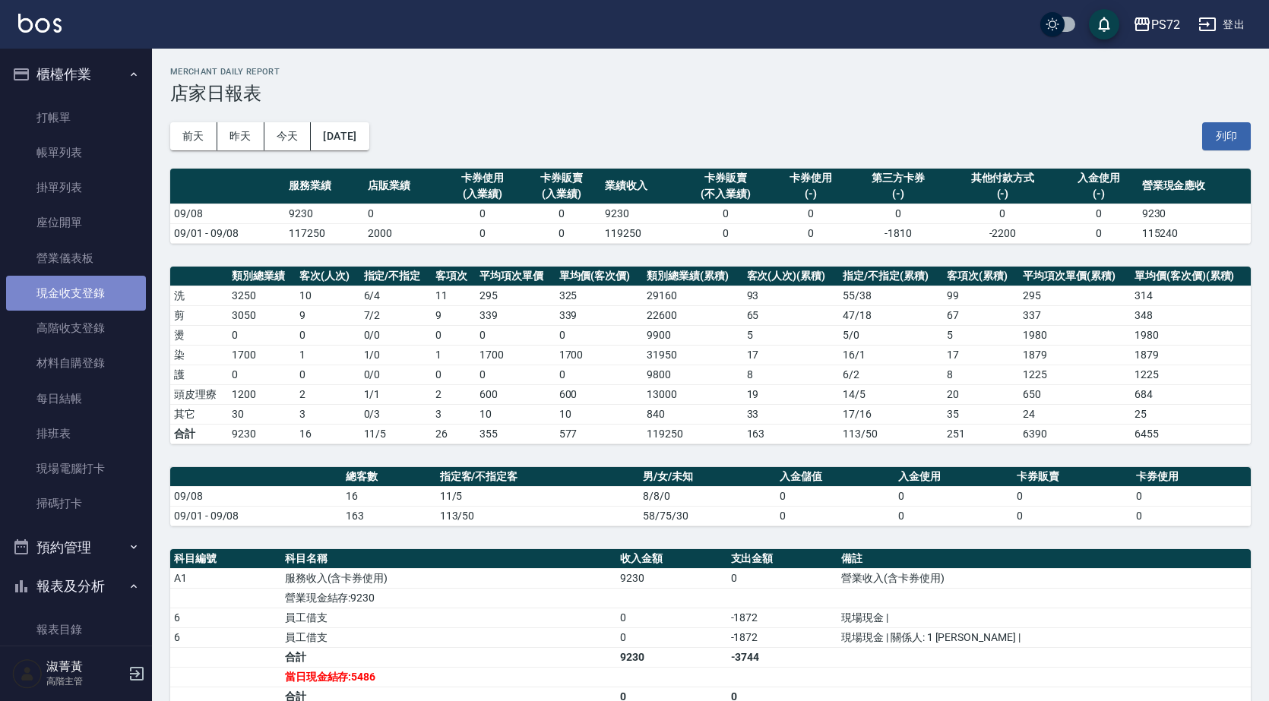
click at [108, 295] on link "現金收支登錄" at bounding box center [76, 293] width 140 height 35
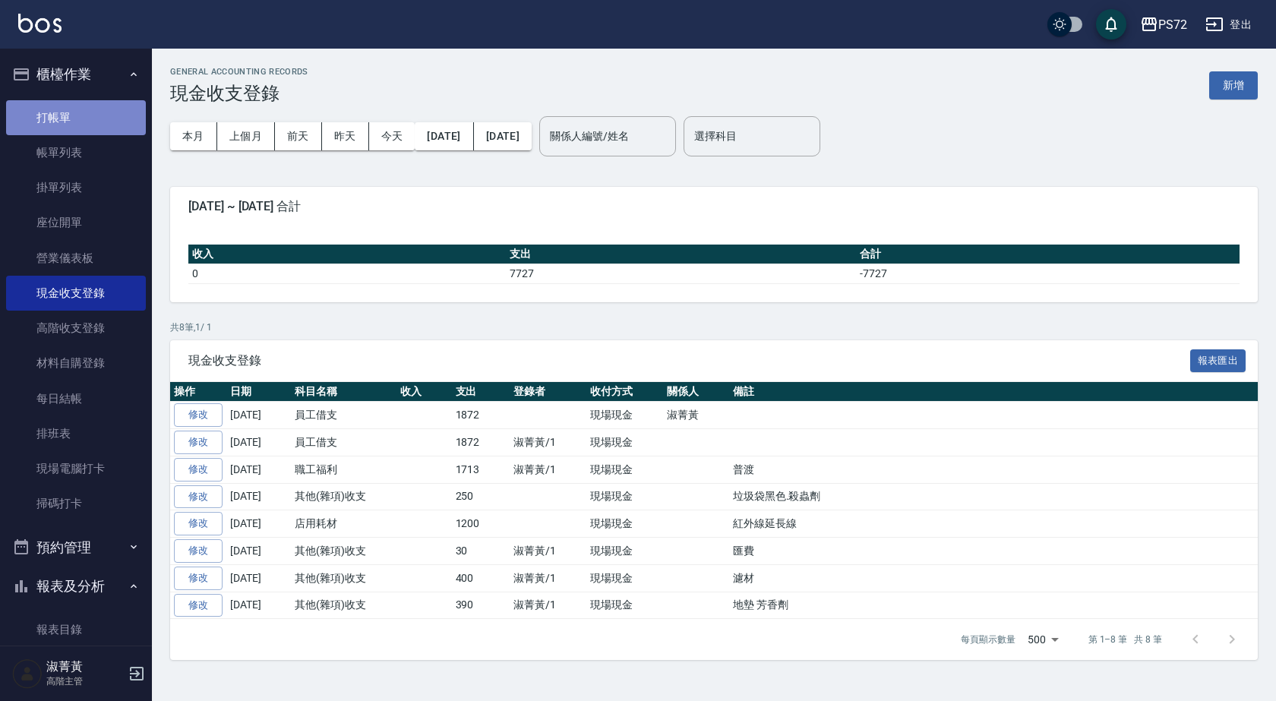
click at [75, 125] on link "打帳單" at bounding box center [76, 117] width 140 height 35
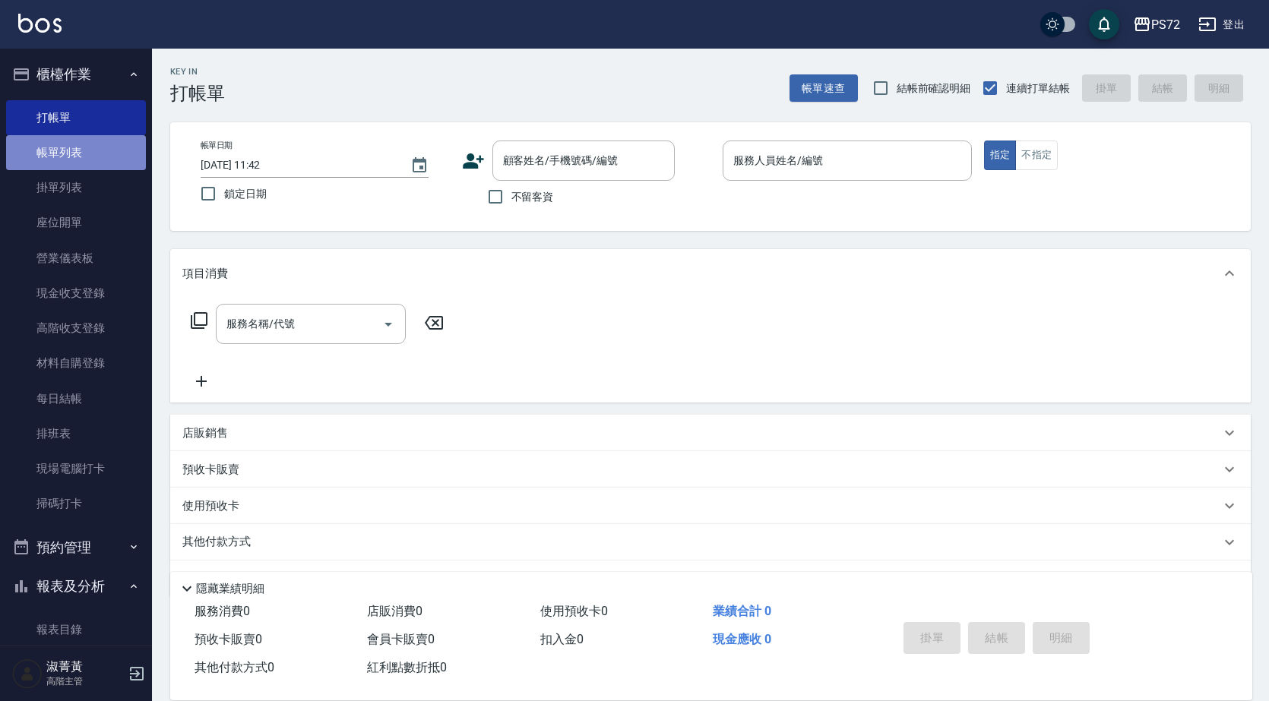
click at [80, 157] on link "帳單列表" at bounding box center [76, 152] width 140 height 35
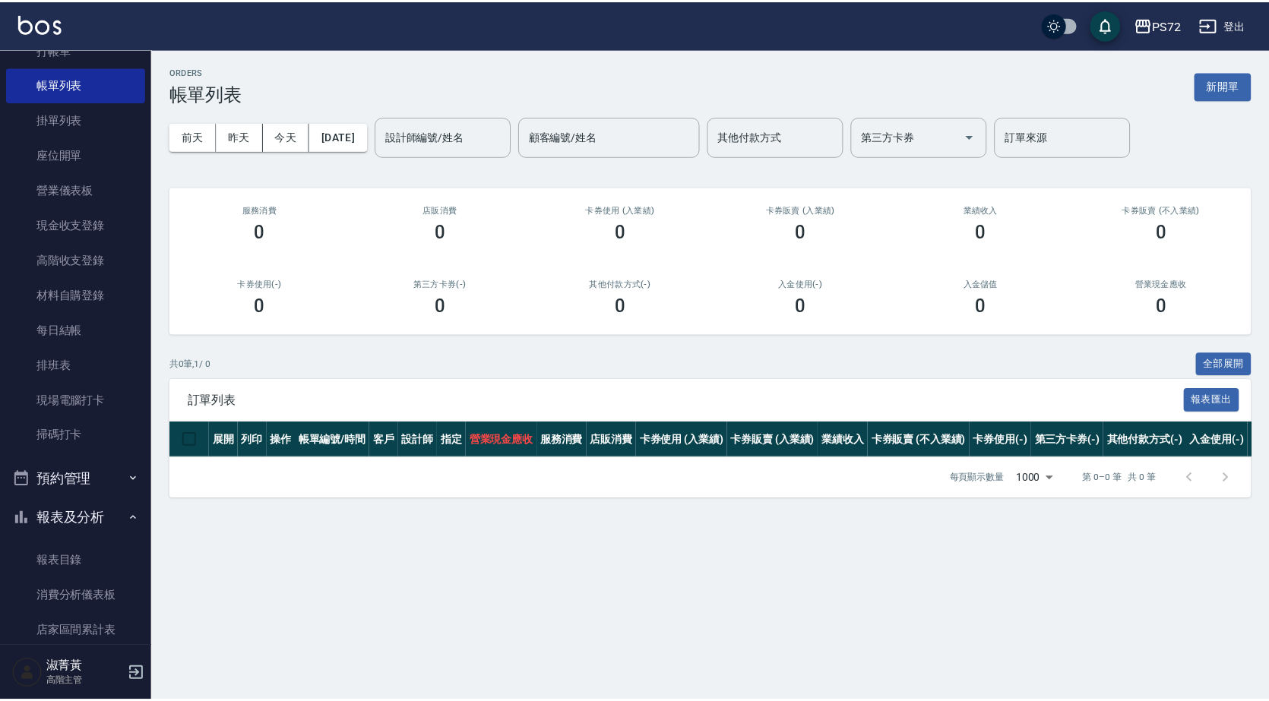
scroll to position [380, 0]
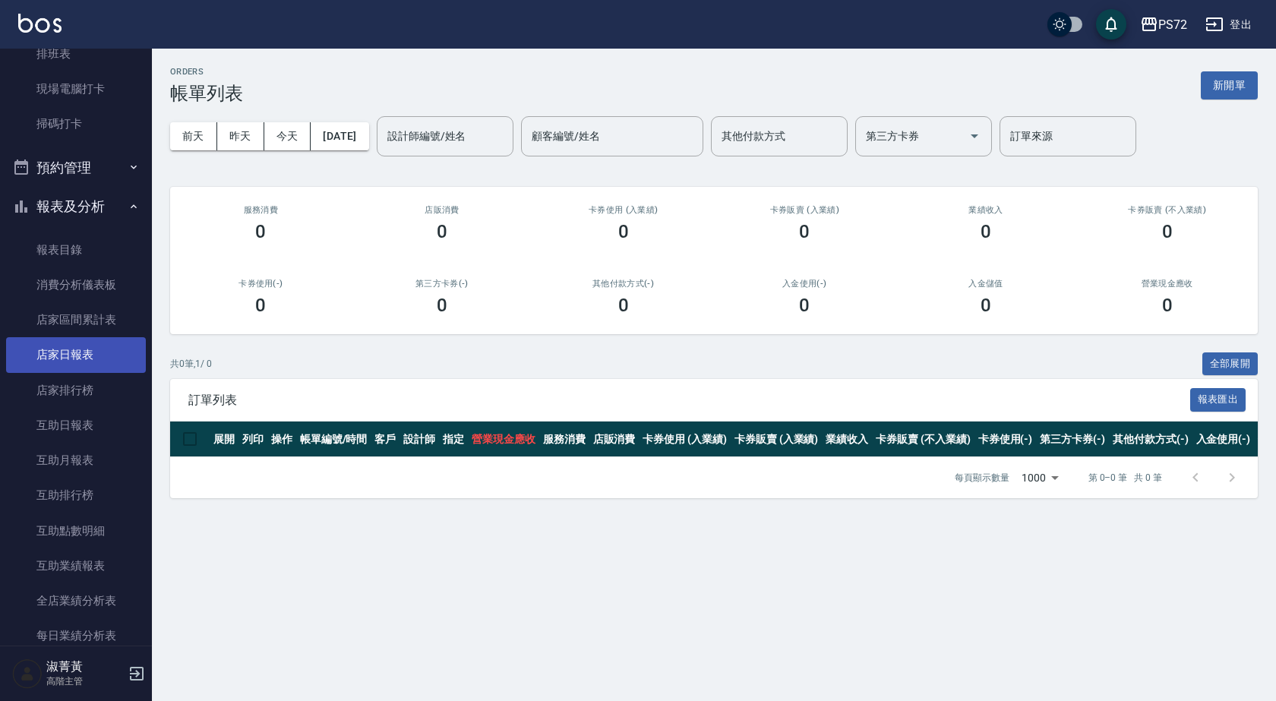
click at [99, 359] on link "店家日報表" at bounding box center [76, 354] width 140 height 35
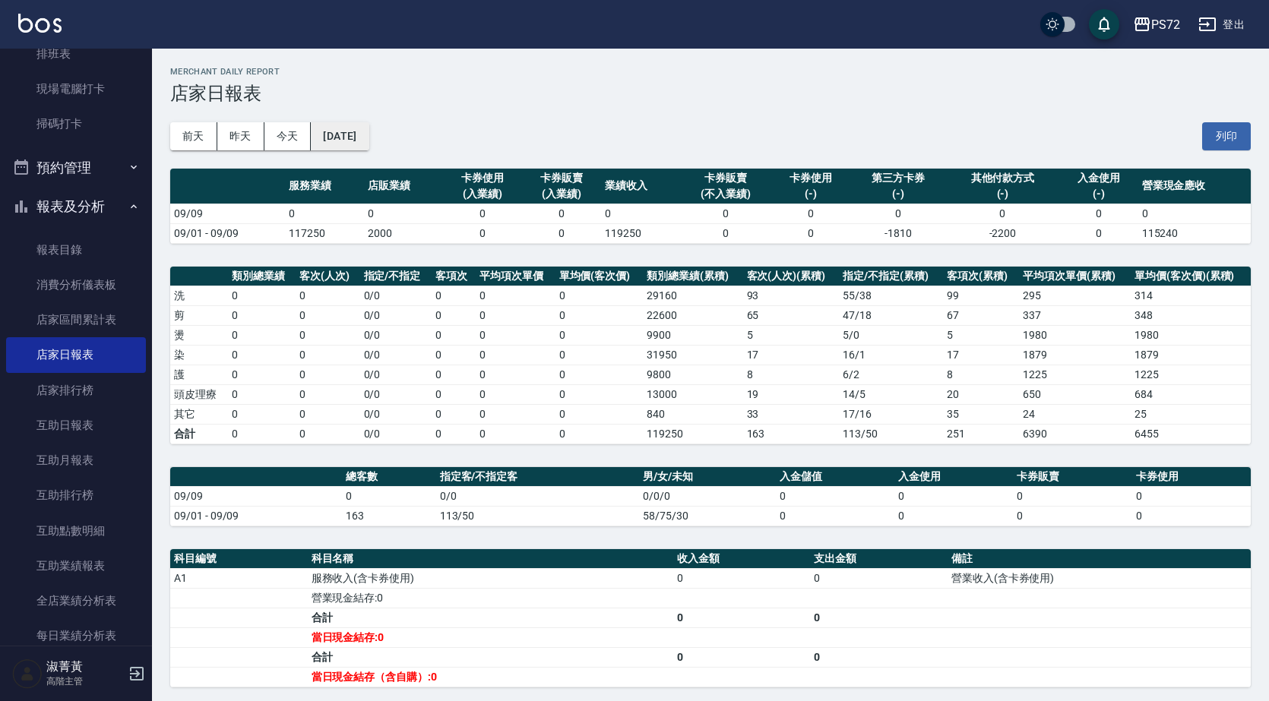
click at [369, 141] on button "[DATE]" at bounding box center [340, 136] width 58 height 28
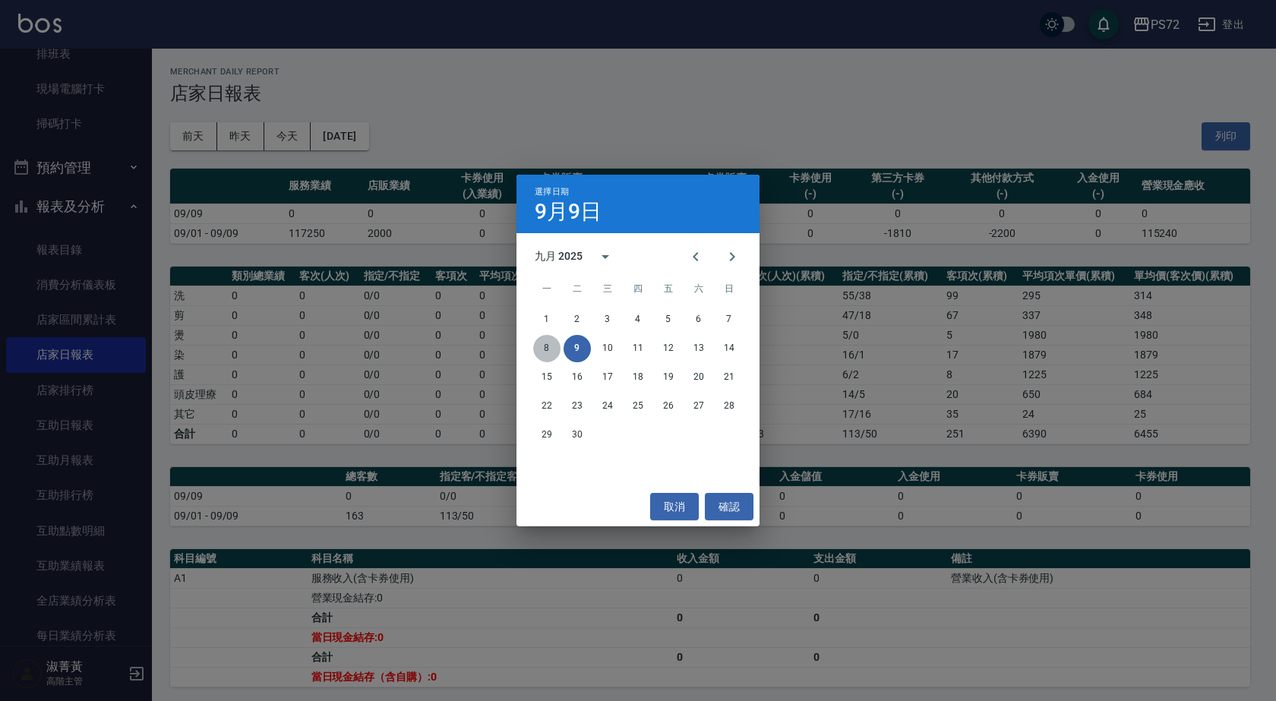
click at [543, 352] on button "8" at bounding box center [546, 348] width 27 height 27
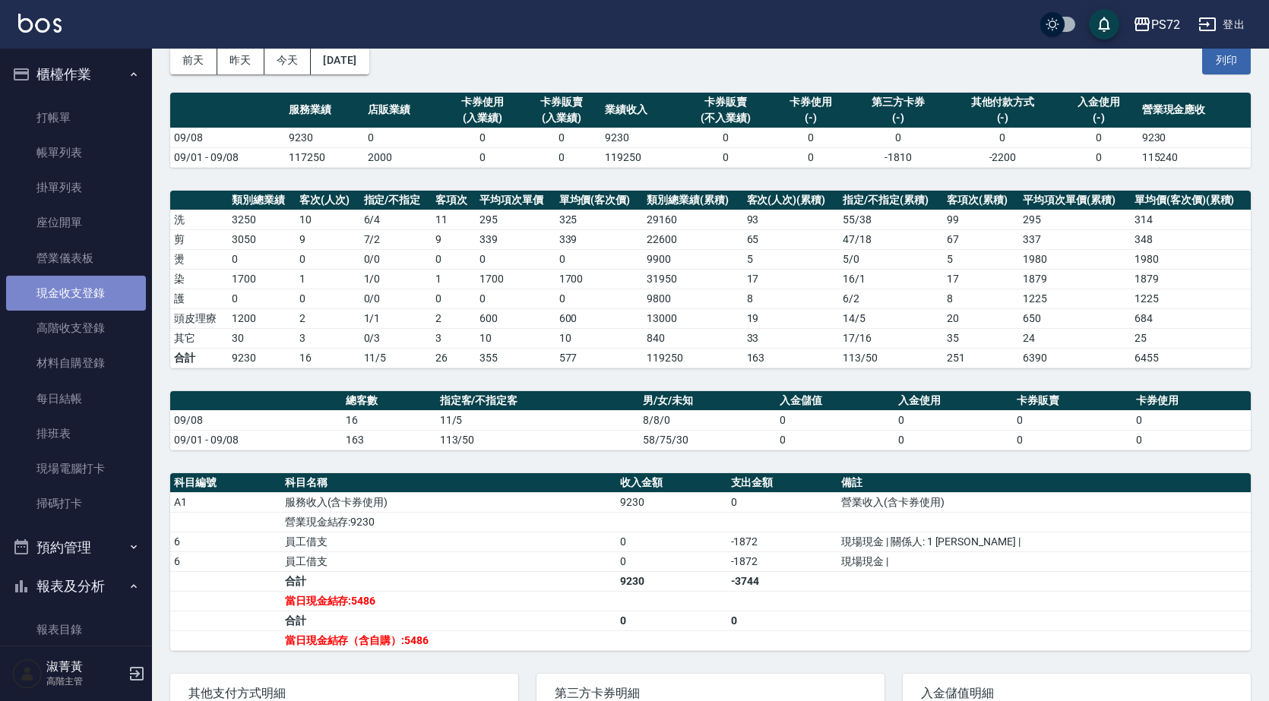
click at [88, 298] on link "現金收支登錄" at bounding box center [76, 293] width 140 height 35
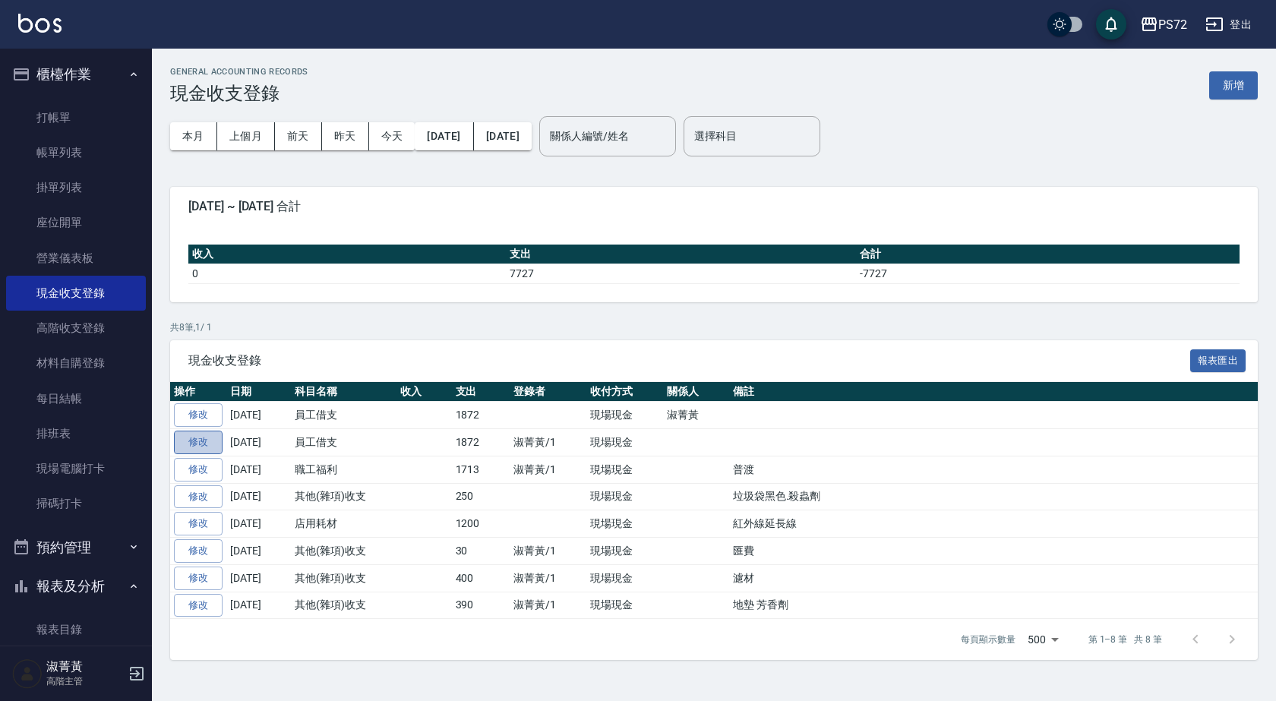
click at [189, 438] on link "修改" at bounding box center [198, 443] width 49 height 24
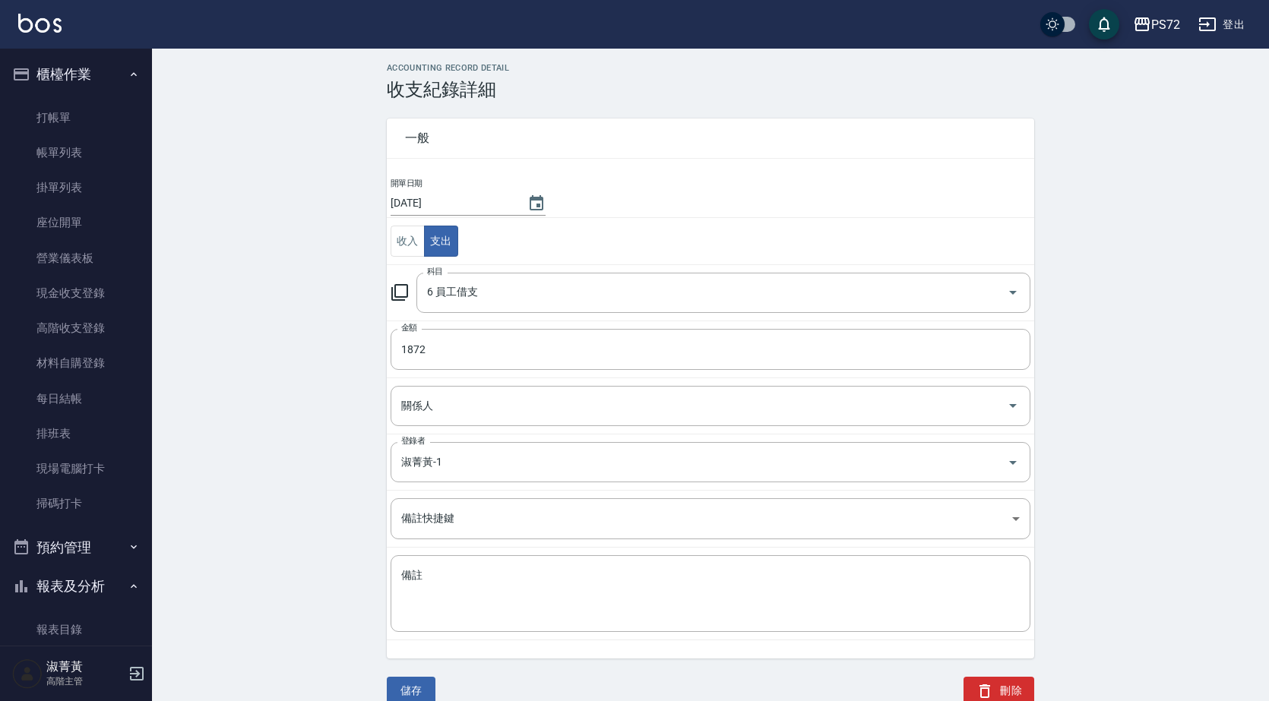
scroll to position [8, 0]
click at [978, 685] on icon "button" at bounding box center [985, 688] width 18 height 18
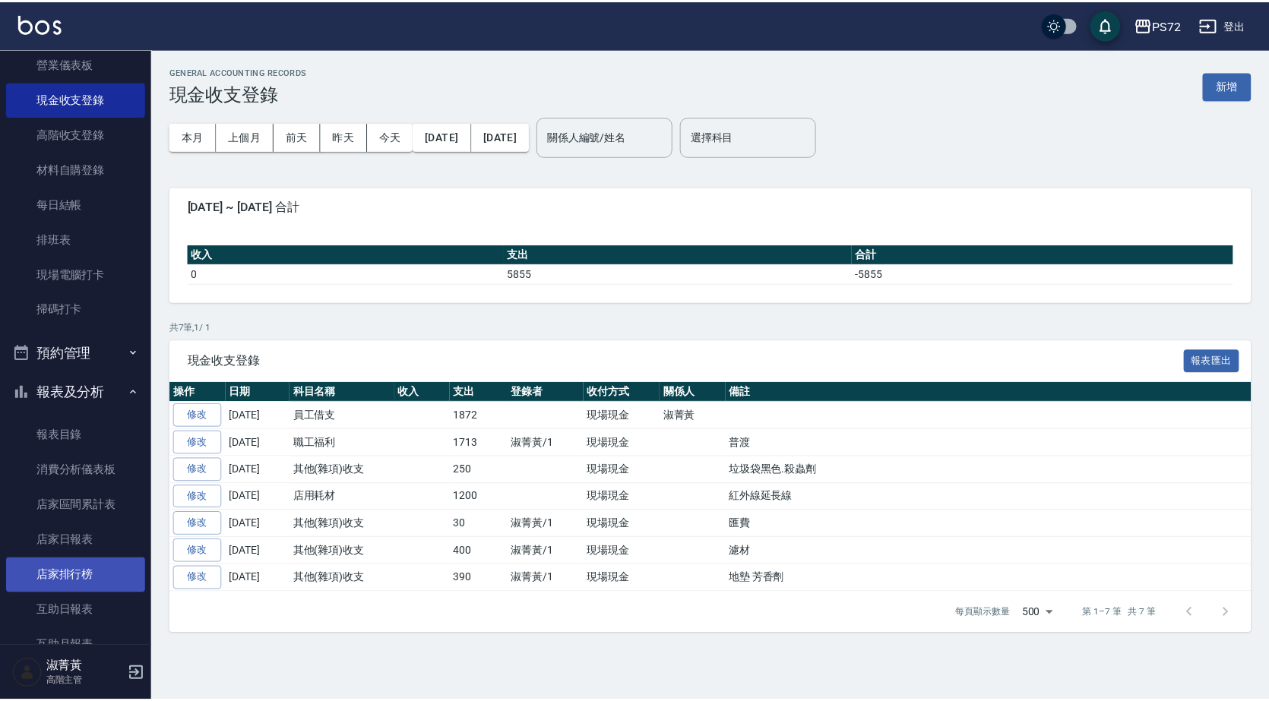
scroll to position [228, 0]
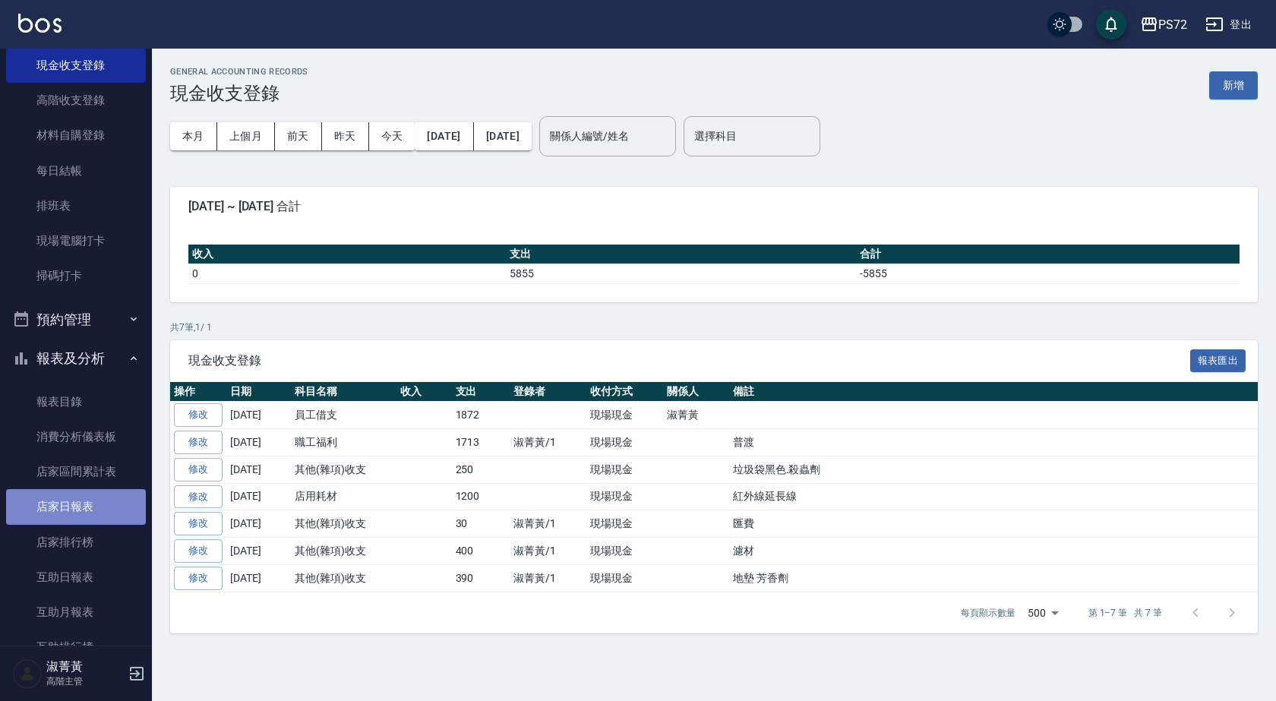
click at [84, 508] on link "店家日報表" at bounding box center [76, 506] width 140 height 35
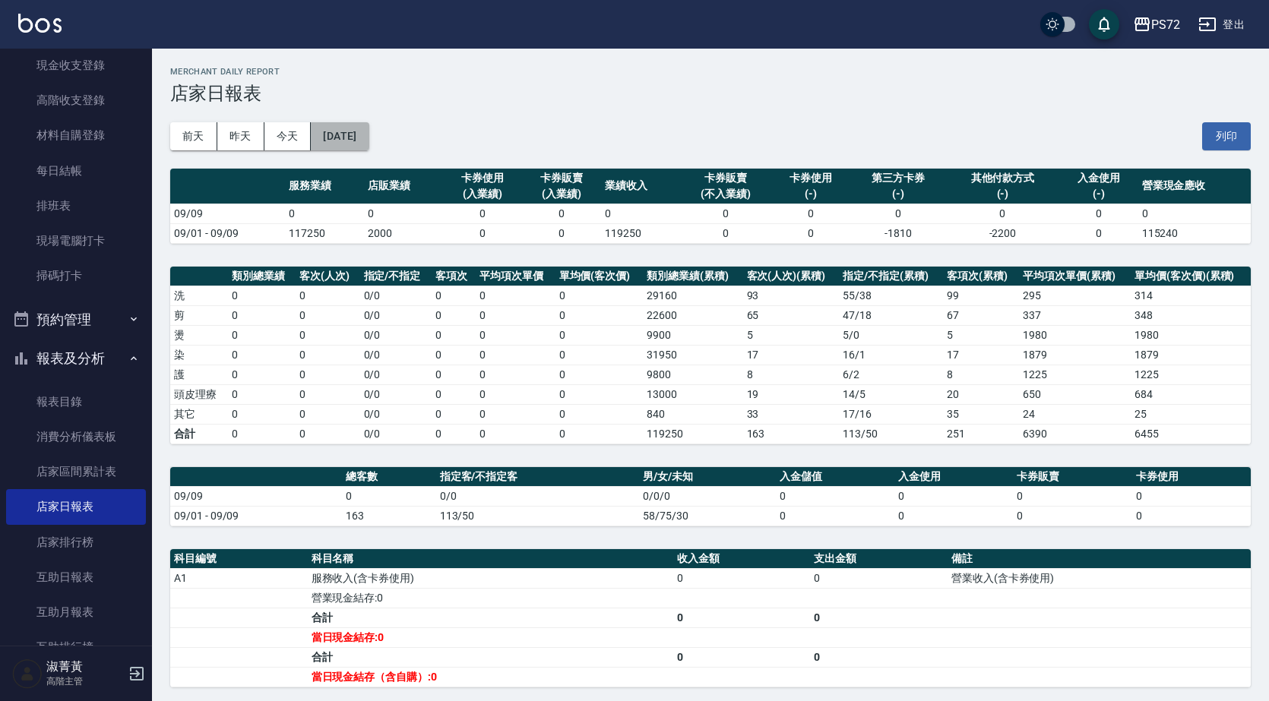
click at [331, 137] on button "[DATE]" at bounding box center [340, 136] width 58 height 28
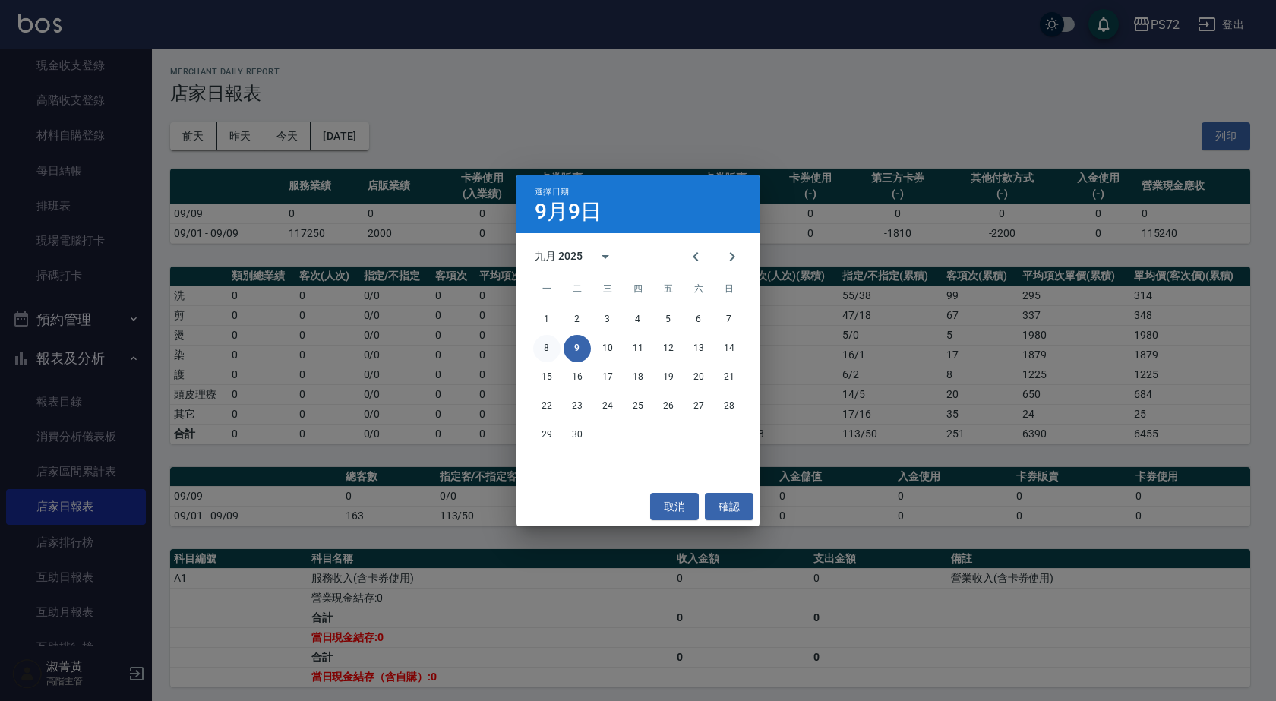
click at [549, 350] on button "8" at bounding box center [546, 348] width 27 height 27
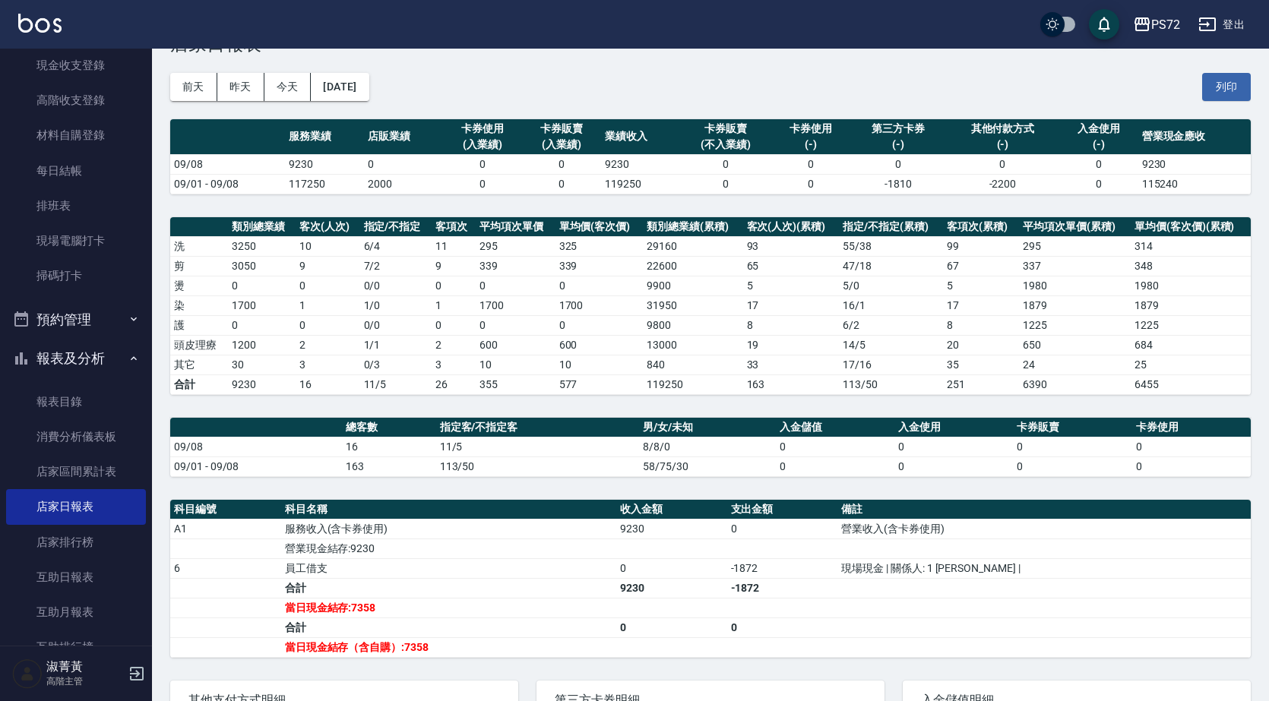
scroll to position [76, 0]
